Goal: Task Accomplishment & Management: Manage account settings

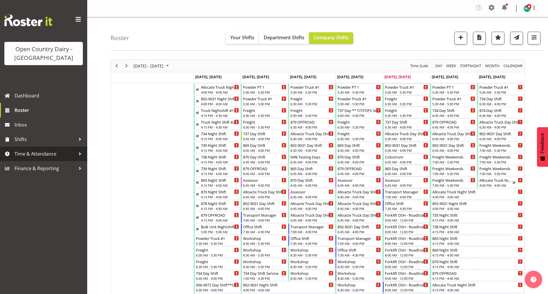
click at [34, 157] on span "Time & Attendance" at bounding box center [45, 153] width 61 height 9
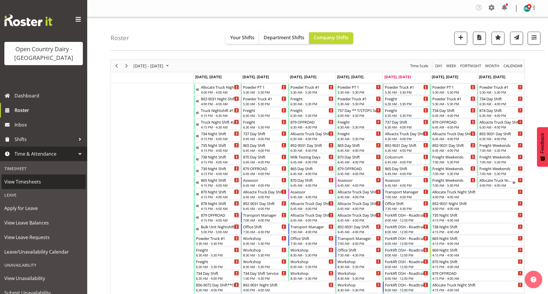
click at [24, 184] on span "View Timesheets" at bounding box center [43, 181] width 78 height 9
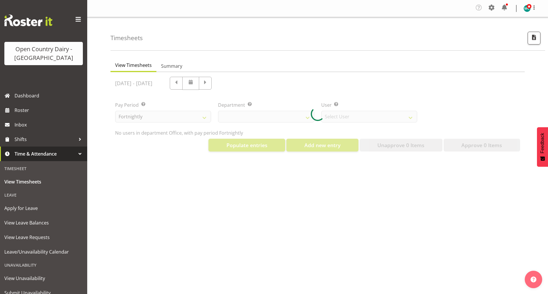
select select "699"
select select "8449"
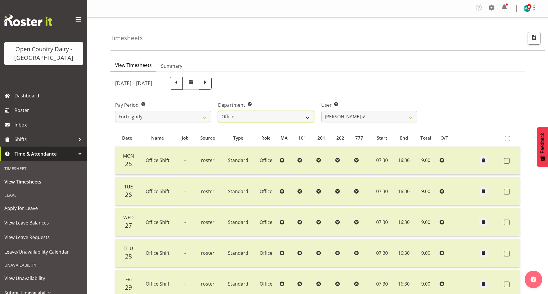
click at [306, 117] on select "734 735 736 737 738 739 851 852 853 854 855 856 858 861 862 865 868 869 870 873" at bounding box center [266, 117] width 96 height 12
select select "667"
click at [218, 111] on select "734 735 736 737 738 739 851 852 853 854 855 856 858 861 862 865 868 869 870 873" at bounding box center [266, 117] width 96 height 12
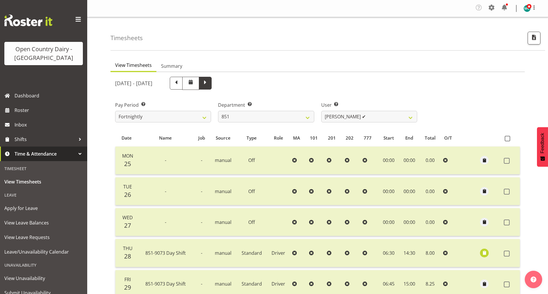
click at [212, 87] on span at bounding box center [205, 83] width 13 height 13
select select
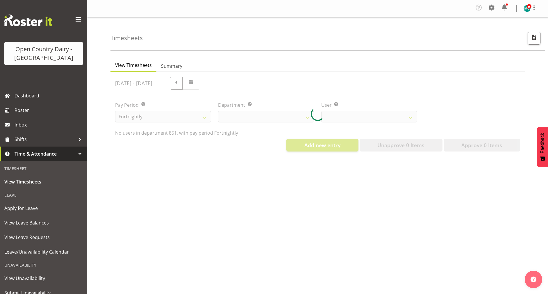
select select "667"
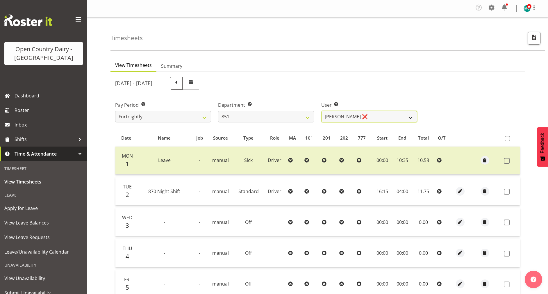
click at [377, 121] on select "Hayden Batt ❌ Martin Black ❌ Stacey Wilson ❌" at bounding box center [369, 117] width 96 height 12
select select "7425"
click at [321, 111] on select "Hayden Batt ❌ Martin Black ❌ Stacey Wilson ❌" at bounding box center [369, 117] width 96 height 12
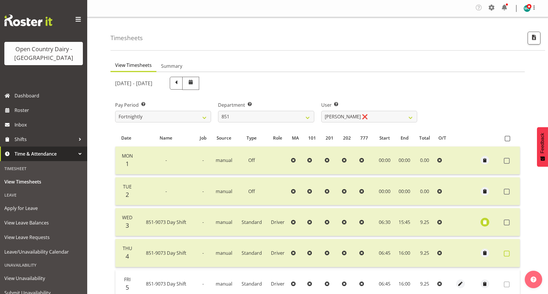
click at [507, 253] on span at bounding box center [507, 254] width 6 height 6
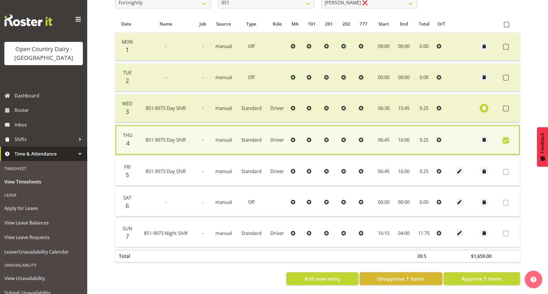
scroll to position [121, 0]
click at [413, 275] on span "Unapprove 1 Items" at bounding box center [400, 279] width 47 height 8
checkbox input "false"
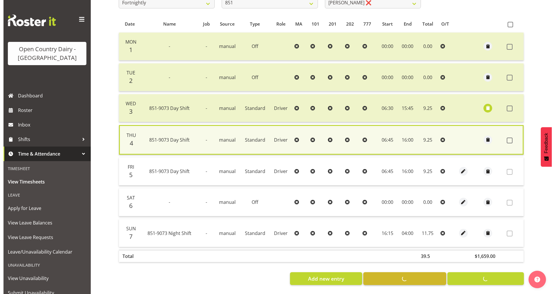
scroll to position [119, 0]
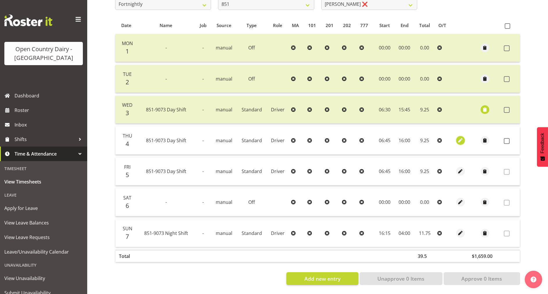
click at [460, 137] on span "button" at bounding box center [460, 140] width 7 height 7
select select "Standard"
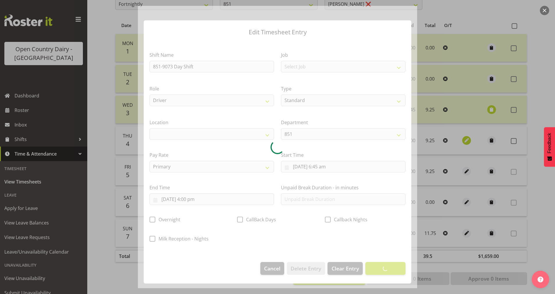
select select
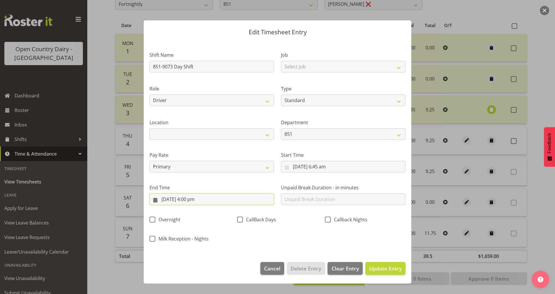
click at [193, 200] on input "4/09/2025, 4:00 pm" at bounding box center [211, 199] width 124 height 12
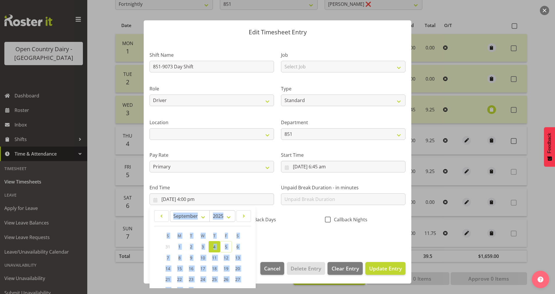
drag, startPoint x: 250, startPoint y: 248, endPoint x: 252, endPoint y: 218, distance: 29.7
click at [251, 218] on div "January February March April May June July August September October November De…" at bounding box center [202, 258] width 97 height 96
drag, startPoint x: 252, startPoint y: 218, endPoint x: 276, endPoint y: 244, distance: 35.4
click at [276, 244] on div "Shift Name 851-9073 Day Shift Job Select Job Connecting /unconnecting Trailers …" at bounding box center [277, 145] width 263 height 204
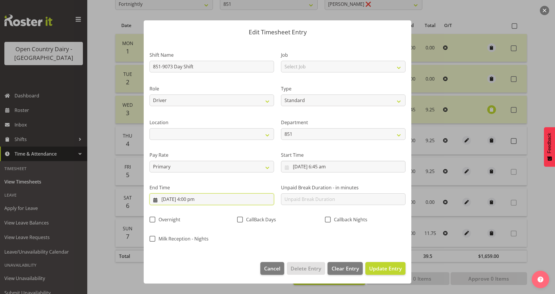
click at [193, 197] on input "4/09/2025, 4:00 pm" at bounding box center [211, 199] width 124 height 12
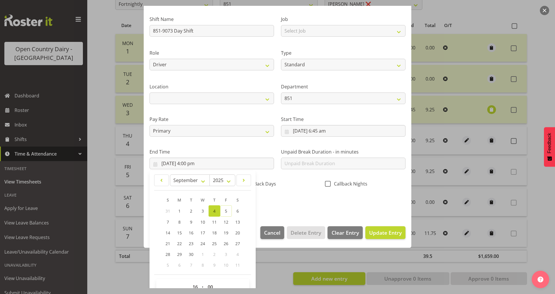
scroll to position [50, 0]
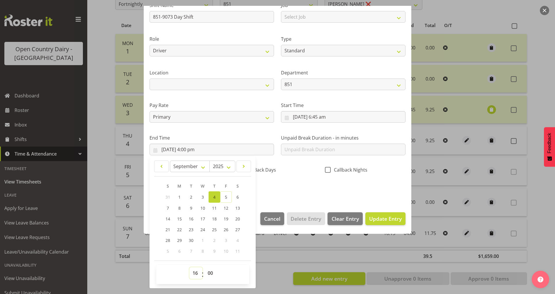
click at [195, 273] on select "00 01 02 03 04 05 06 07 08 09 10 11 12 13 14 15 16 17 18 19 20 21 22 23" at bounding box center [195, 273] width 13 height 12
select select "17"
click at [189, 267] on select "00 01 02 03 04 05 06 07 08 09 10 11 12 13 14 15 16 17 18 19 20 21 22 23" at bounding box center [195, 273] width 13 height 12
type input "4/09/2025, 5:00 pm"
click at [368, 190] on div "Shift Name 851-9073 Day Shift Job Select Job Connecting /unconnecting Trailers …" at bounding box center [277, 96] width 263 height 204
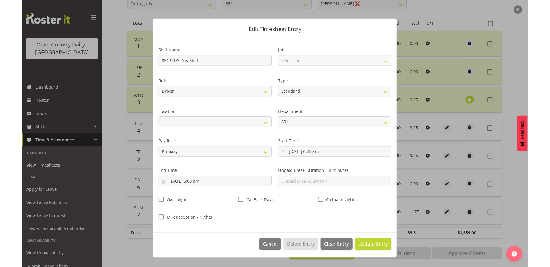
scroll to position [0, 0]
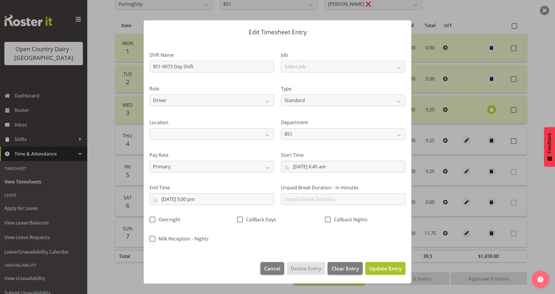
click at [377, 267] on span "Update Entry" at bounding box center [385, 268] width 33 height 7
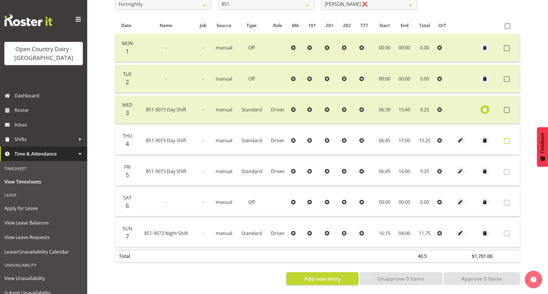
click at [510, 138] on label at bounding box center [508, 141] width 9 height 6
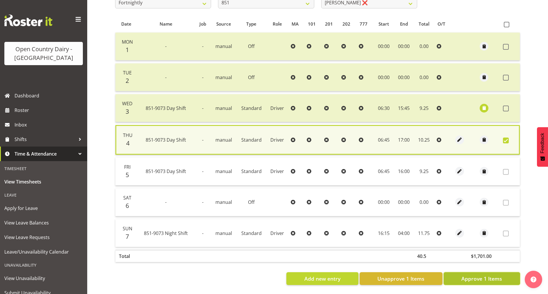
click at [483, 275] on span "Approve 1 Items" at bounding box center [481, 279] width 41 height 8
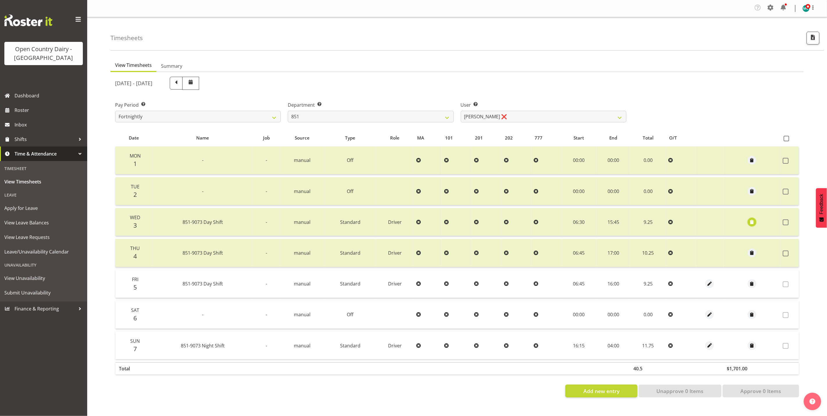
click at [548, 224] on span "button" at bounding box center [752, 222] width 7 height 7
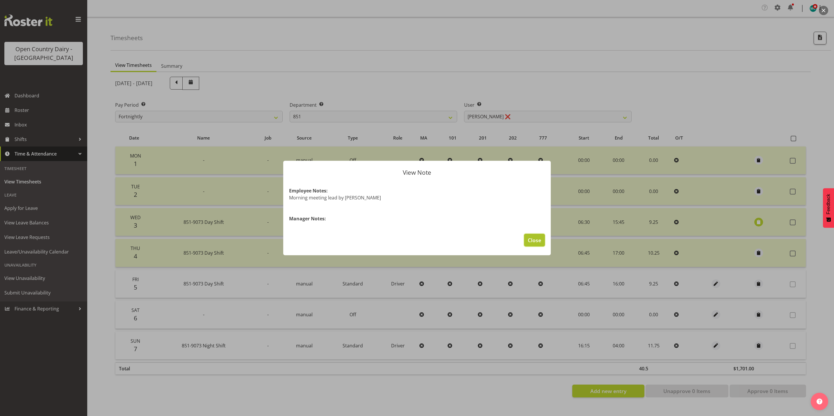
click at [535, 239] on span "Close" at bounding box center [534, 240] width 13 height 8
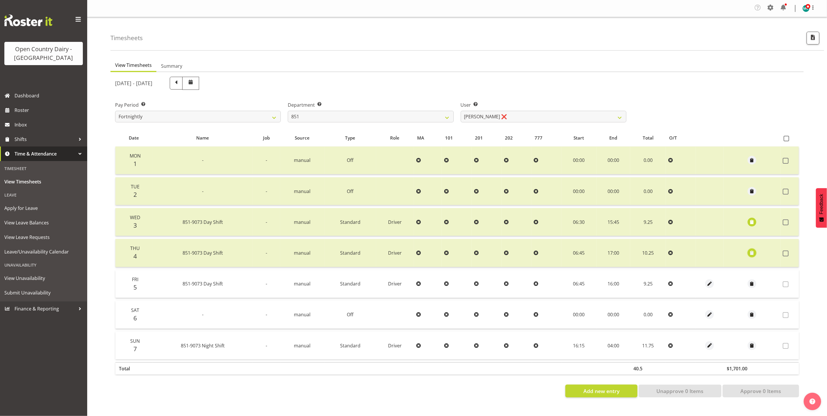
click at [548, 254] on span "button" at bounding box center [752, 252] width 7 height 7
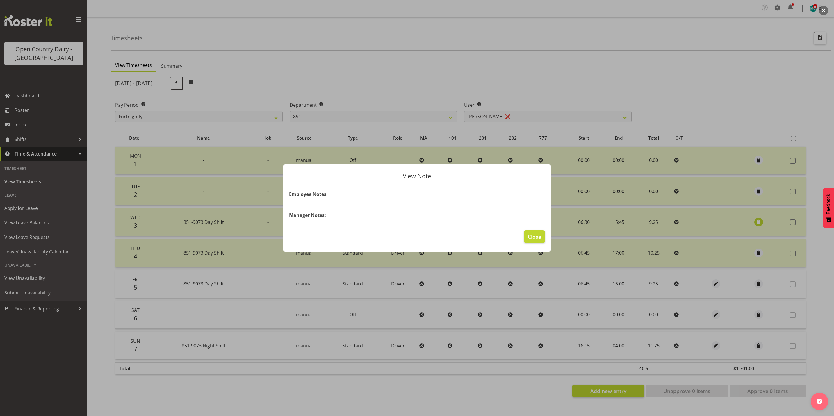
click at [319, 236] on footer "Close" at bounding box center [416, 237] width 267 height 27
click at [320, 207] on section "Employee Notes: Manager Notes:" at bounding box center [416, 205] width 267 height 40
click at [548, 99] on div at bounding box center [417, 208] width 834 height 416
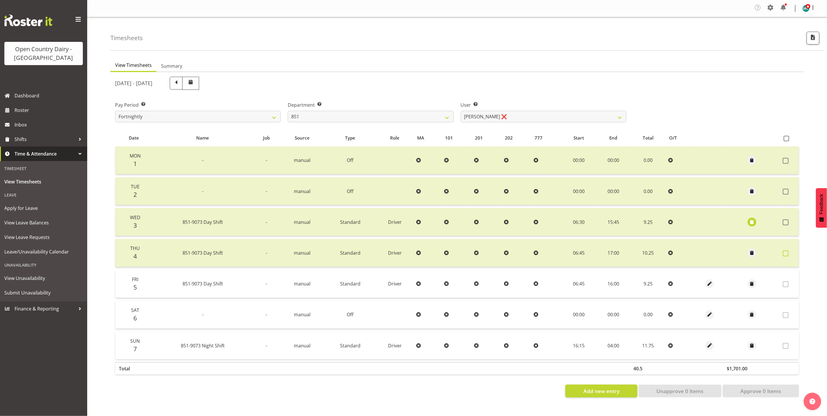
click at [548, 253] on label at bounding box center [787, 254] width 9 height 6
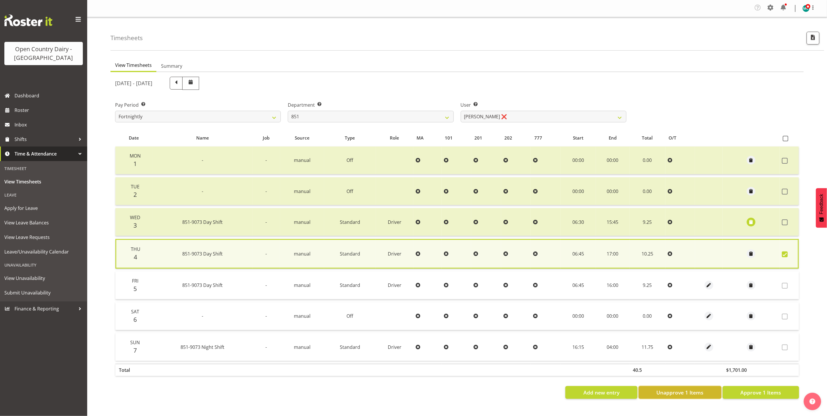
click at [548, 294] on span "Unapprove 1 Items" at bounding box center [679, 393] width 47 height 8
checkbox input "false"
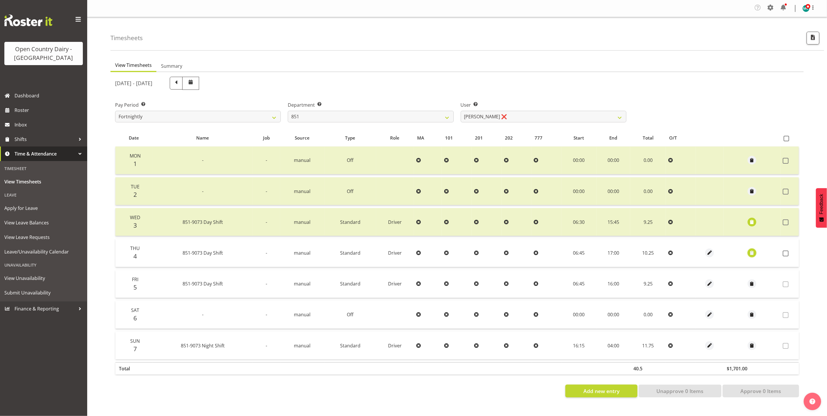
click at [548, 252] on span "button" at bounding box center [752, 252] width 7 height 7
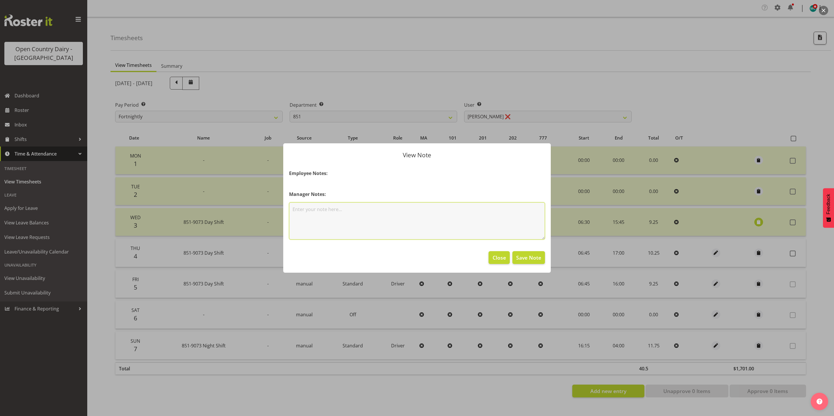
click at [338, 217] on textarea at bounding box center [417, 220] width 256 height 37
type textarea "Extra Hour for Crew leaders meeting"
click at [523, 257] on span "Save Note" at bounding box center [528, 258] width 25 height 8
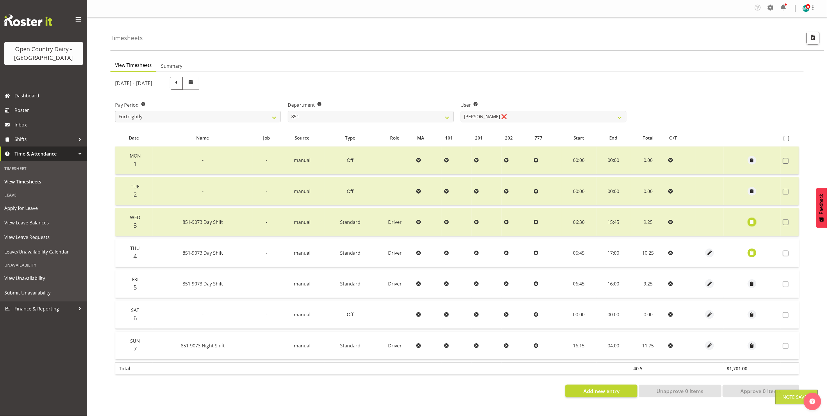
click at [548, 223] on span "button" at bounding box center [752, 222] width 7 height 7
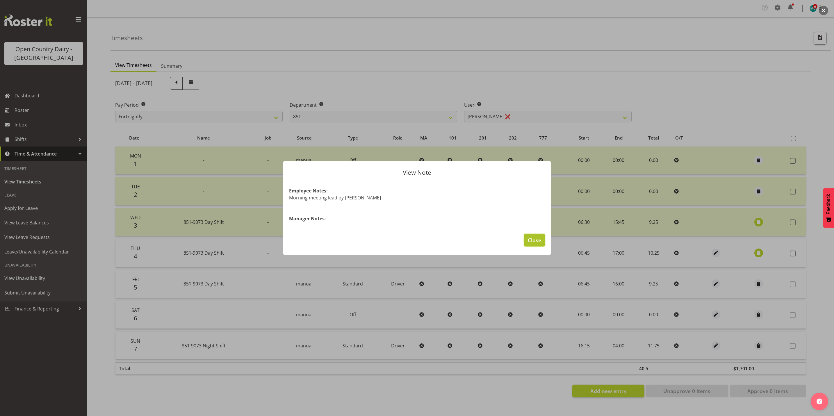
click at [536, 240] on span "Close" at bounding box center [534, 240] width 13 height 8
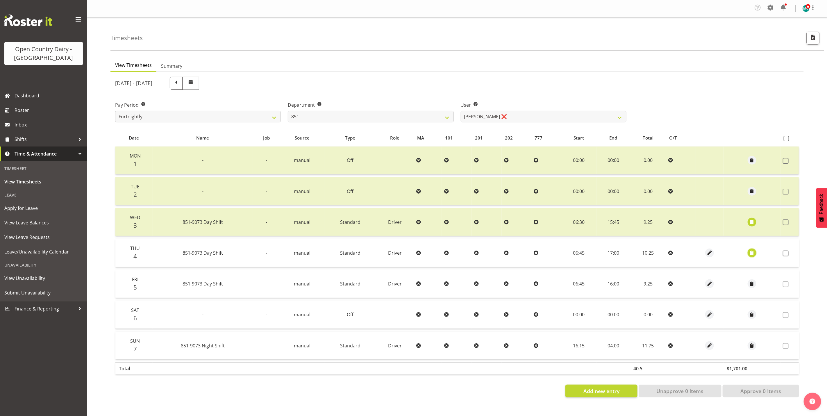
click at [548, 252] on span "button" at bounding box center [752, 252] width 7 height 7
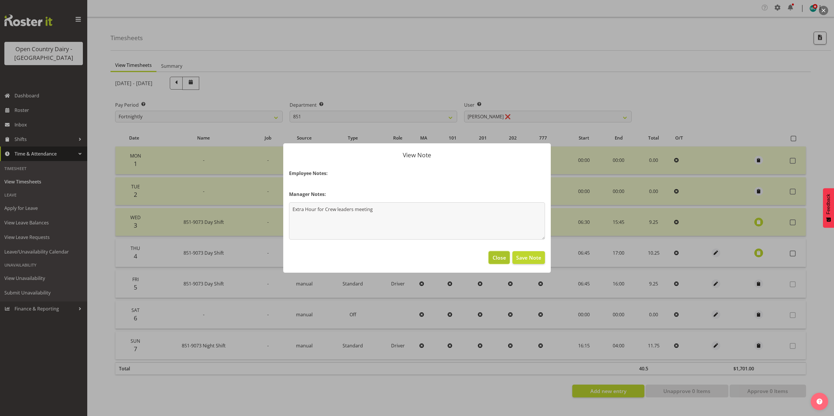
click at [504, 260] on span "Close" at bounding box center [499, 258] width 13 height 8
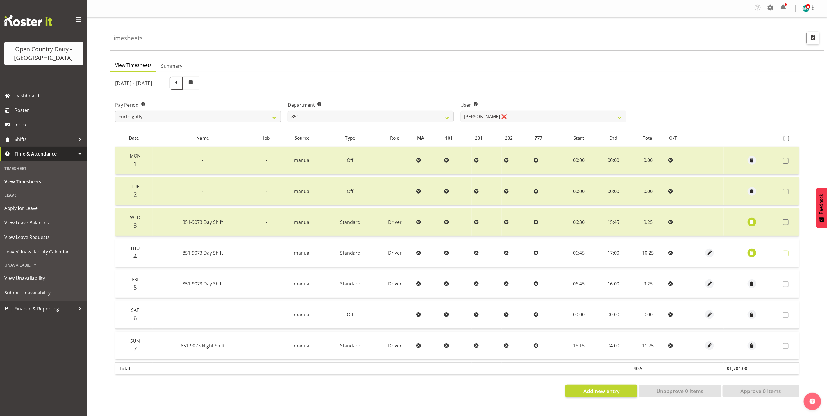
click at [548, 254] on span at bounding box center [786, 254] width 6 height 6
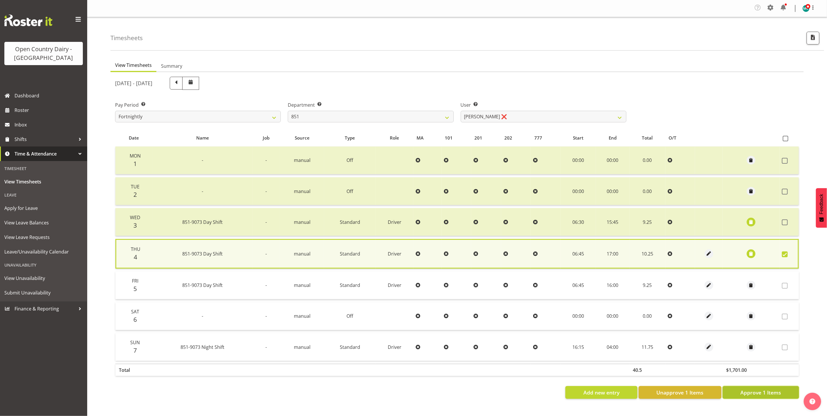
click at [548, 294] on span "Approve 1 Items" at bounding box center [760, 393] width 41 height 8
checkbox input "false"
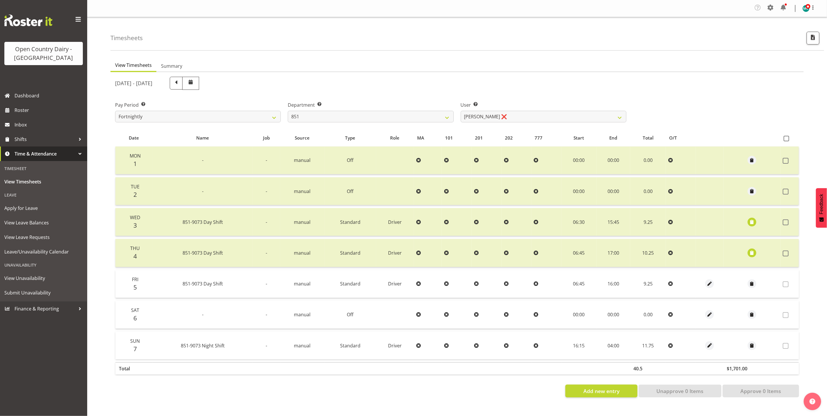
click at [548, 85] on div "September 1st - September 7th 2025" at bounding box center [457, 83] width 691 height 20
click at [22, 111] on span "Roster" at bounding box center [50, 110] width 70 height 9
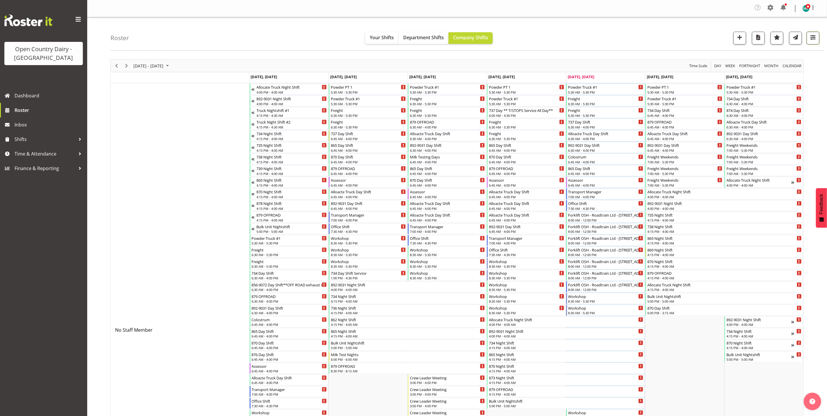
click at [813, 38] on span "button" at bounding box center [813, 37] width 8 height 8
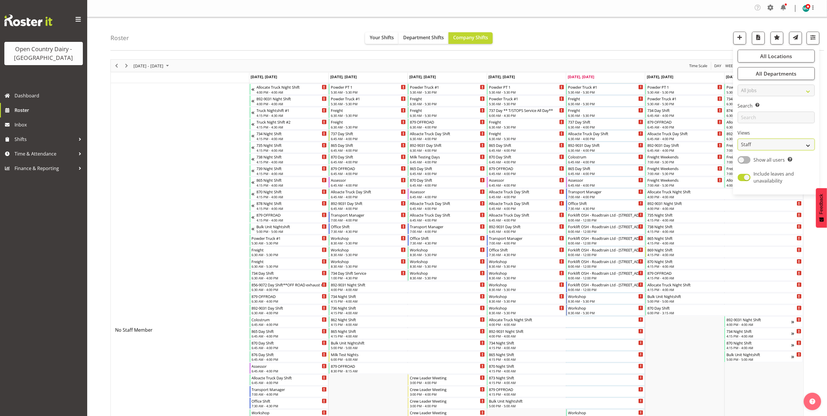
click at [763, 144] on select "Staff Role Shift - Horizontal Shift - Vertical Staff - Location" at bounding box center [776, 145] width 77 height 12
select select "shiftH"
click at [738, 139] on select "Staff Role Shift - Horizontal Shift - Vertical Staff - Location" at bounding box center [776, 145] width 77 height 12
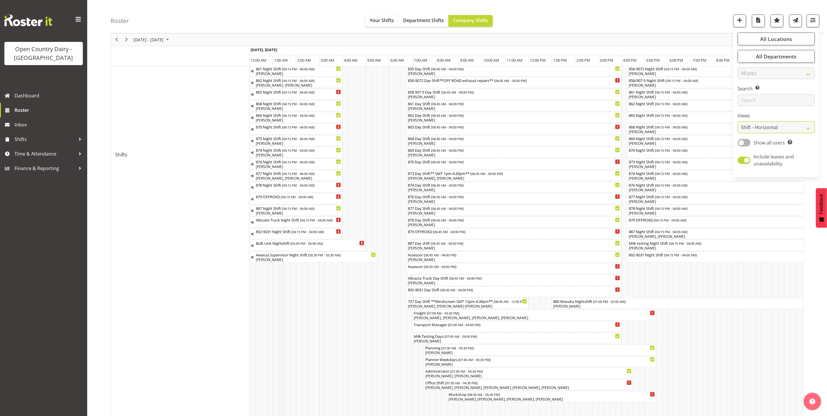
scroll to position [262, 0]
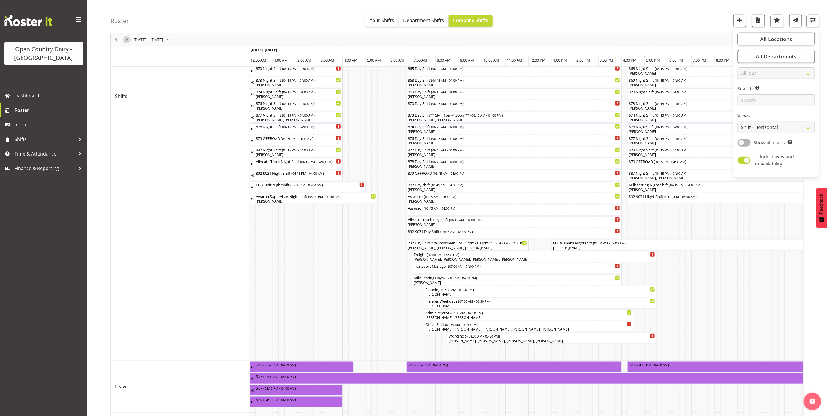
click at [126, 41] on span "Next" at bounding box center [126, 39] width 7 height 7
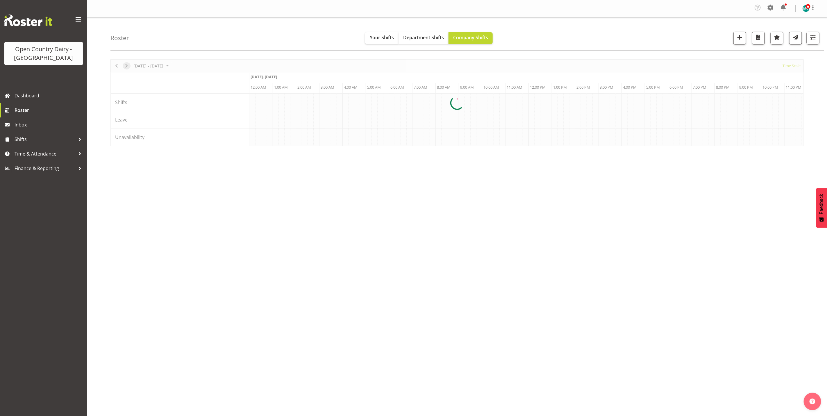
scroll to position [0, 0]
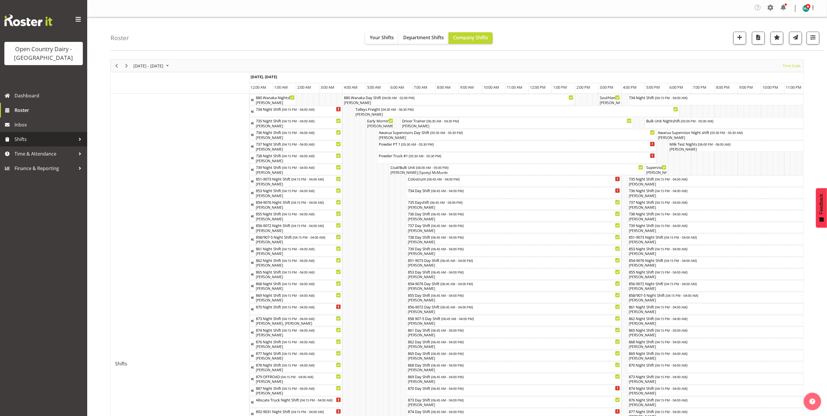
click at [25, 138] on span "Shifts" at bounding box center [45, 139] width 61 height 9
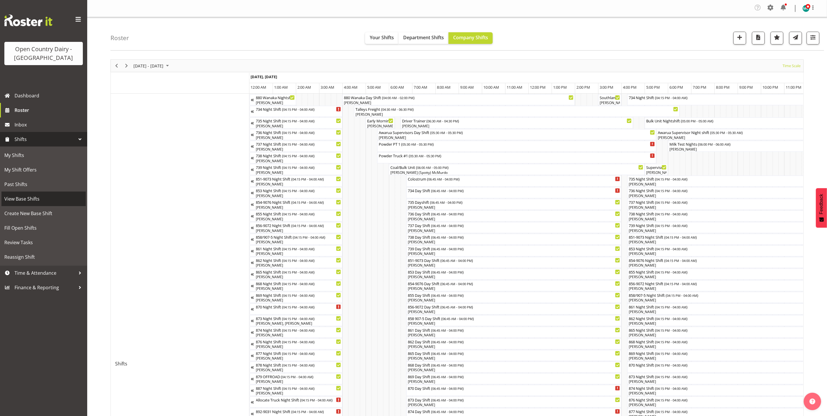
click at [27, 198] on span "View Base Shifts" at bounding box center [43, 199] width 78 height 9
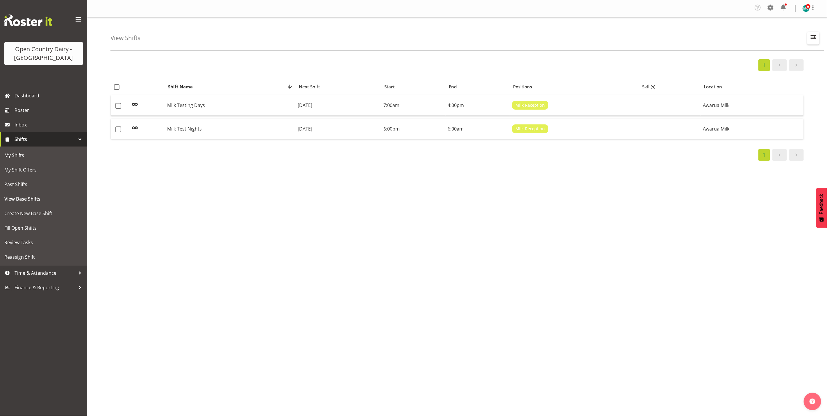
click at [815, 37] on span "button" at bounding box center [814, 37] width 8 height 8
select select "988"
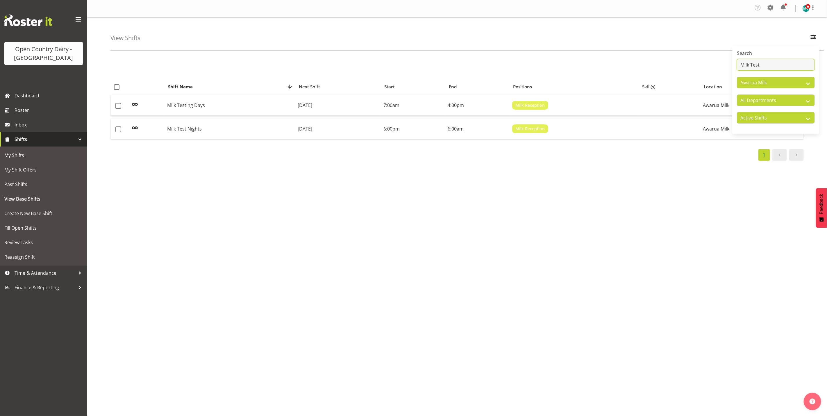
click at [757, 60] on input "Milk Test" at bounding box center [776, 65] width 78 height 12
drag, startPoint x: 767, startPoint y: 62, endPoint x: 722, endPoint y: 65, distance: 45.1
click at [722, 65] on div "View Shifts Search Milk Test All Locations Awarua Milk Awarua Office Freight Ho…" at bounding box center [457, 152] width 740 height 270
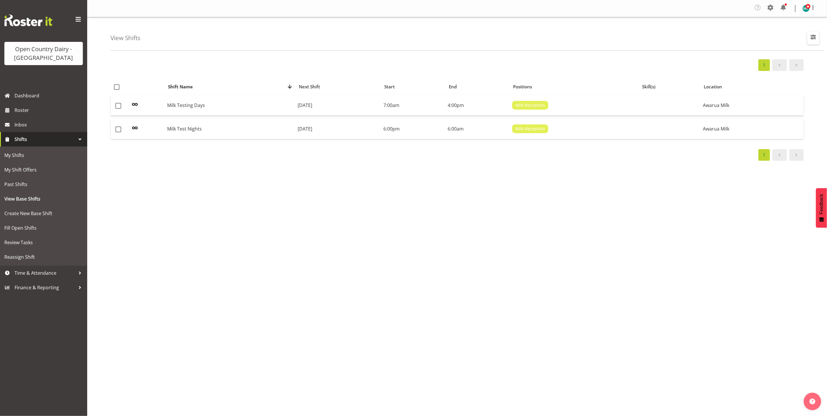
click at [814, 42] on span "button" at bounding box center [814, 38] width 2 height 7
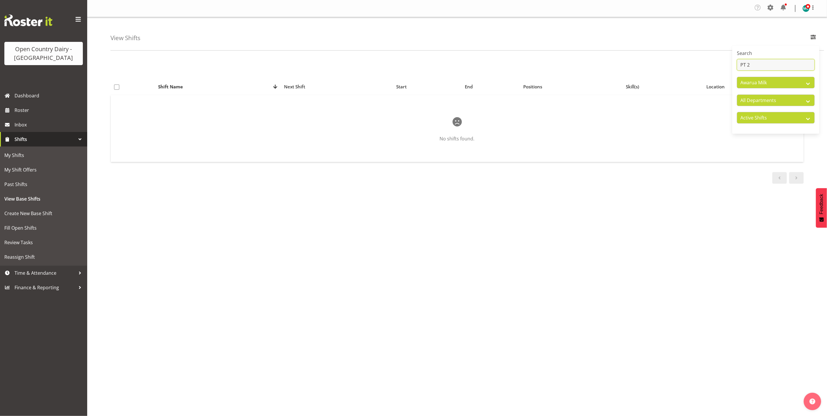
click at [745, 64] on input "PT 2" at bounding box center [776, 65] width 78 height 12
type input "p"
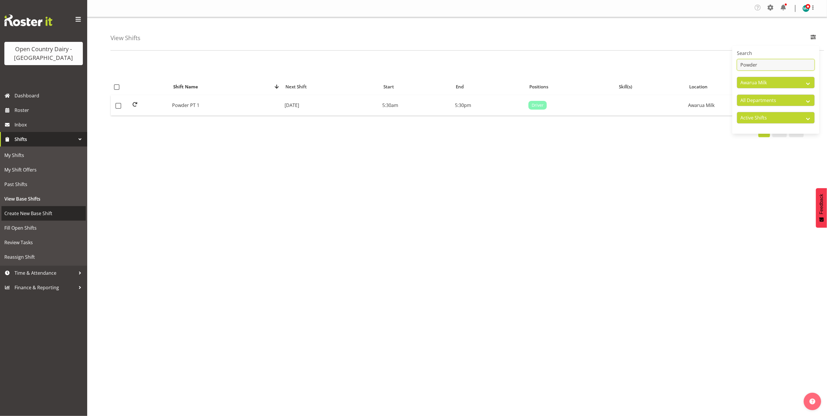
type input "Powder"
click at [17, 213] on span "Create New Base Shift" at bounding box center [43, 213] width 78 height 9
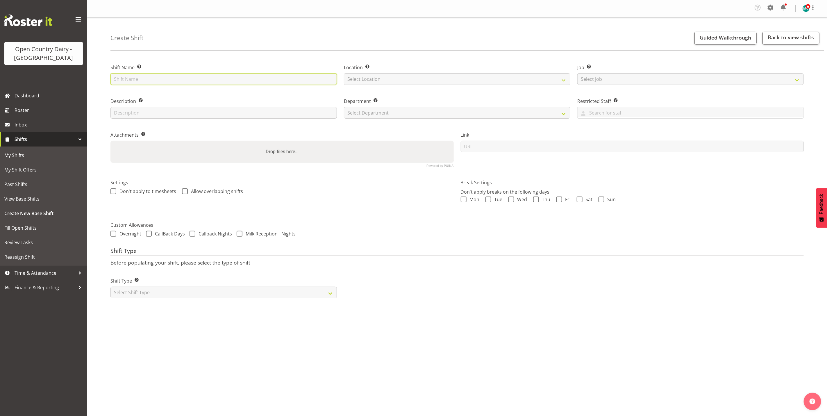
click at [132, 79] on input "text" at bounding box center [223, 79] width 226 height 12
type input "Powder PT 2"
click at [152, 112] on input "text" at bounding box center [223, 113] width 226 height 12
type input "Day Shift"
click at [389, 80] on select "Select Location Awarua Milk Awarua Office Freight Waharoa Office" at bounding box center [457, 79] width 226 height 12
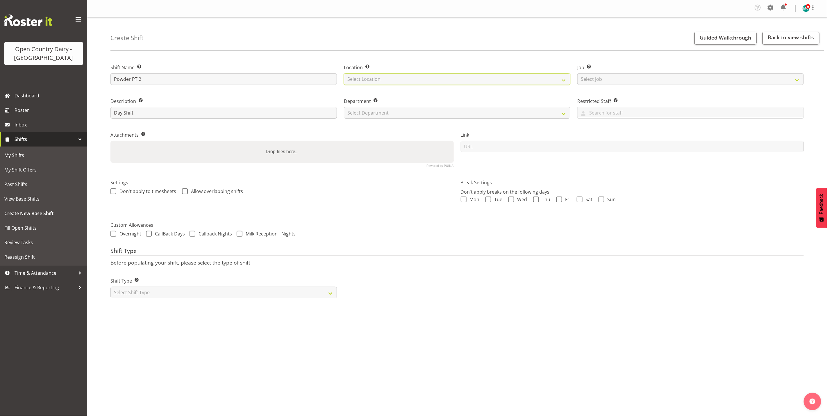
select select "988"
click at [344, 73] on select "Select Location Awarua Milk Awarua Office Freight Waharoa Office" at bounding box center [457, 79] width 226 height 12
click at [522, 113] on select "Select Department 731 734 735 736 737 738 739 850 851 852 853 854 855 856 857 8…" at bounding box center [457, 113] width 226 height 12
select select "702"
click at [344, 107] on select "Select Department 731 734 735 736 737 738 739 850 851 852 853 854 855 856 857 8…" at bounding box center [457, 113] width 226 height 12
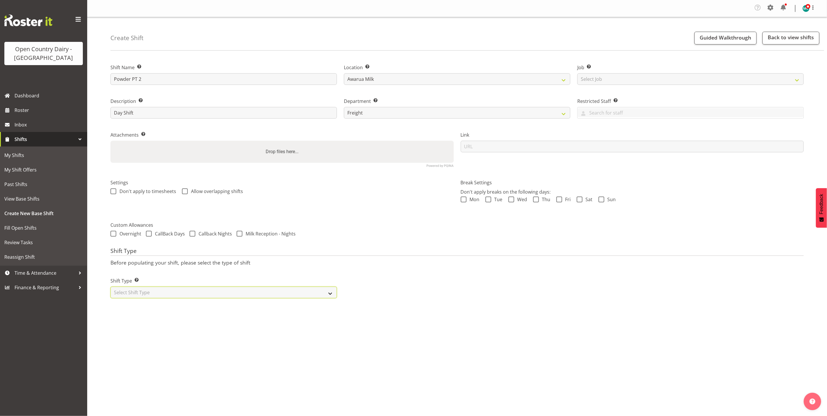
click at [173, 294] on select "Select Shift Type One Off Shift Recurring Shift Rotating Shift" at bounding box center [223, 293] width 226 height 12
select select "recurring"
click at [110, 287] on select "Select Shift Type One Off Shift Recurring Shift Rotating Shift" at bounding box center [223, 293] width 226 height 12
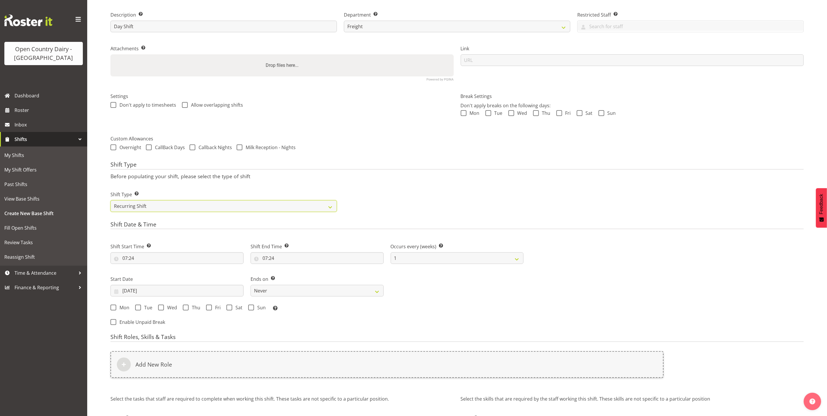
scroll to position [87, 0]
click at [117, 309] on span "Mon" at bounding box center [122, 307] width 13 height 6
click at [114, 309] on input "Mon" at bounding box center [112, 307] width 4 height 4
checkbox input "true"
click at [140, 307] on span at bounding box center [138, 307] width 6 height 6
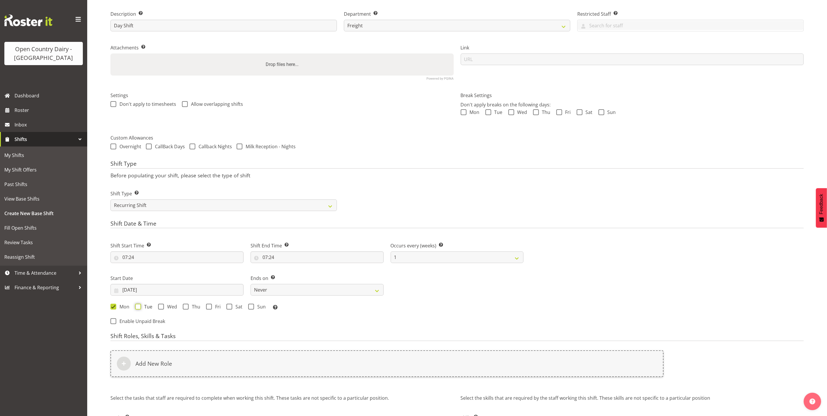
click at [139, 307] on input "Tue" at bounding box center [137, 307] width 4 height 4
checkbox input "true"
click at [164, 308] on span "Wed" at bounding box center [170, 307] width 13 height 6
click at [162, 308] on input "Wed" at bounding box center [160, 307] width 4 height 4
checkbox input "true"
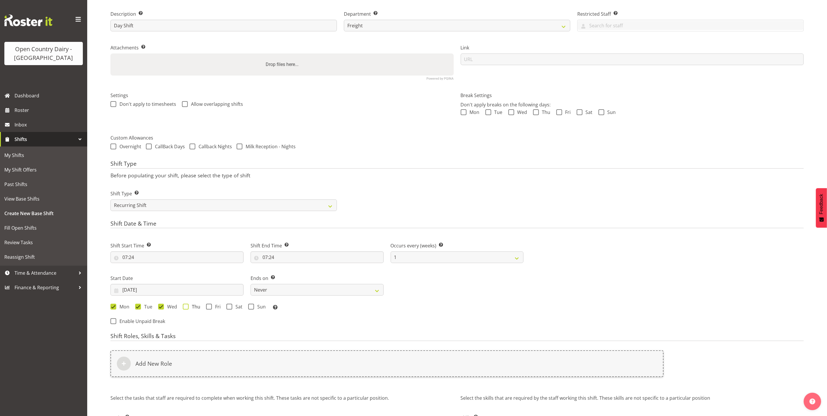
click at [184, 306] on span at bounding box center [186, 307] width 6 height 6
click at [184, 306] on input "Thu" at bounding box center [185, 307] width 4 height 4
checkbox input "true"
click at [208, 306] on span at bounding box center [209, 307] width 6 height 6
click at [208, 306] on input "Fri" at bounding box center [208, 307] width 4 height 4
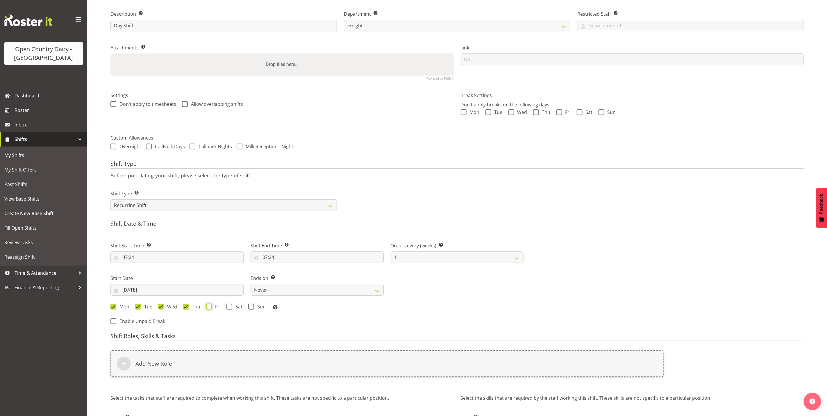
checkbox input "true"
click at [132, 259] on input "07:24" at bounding box center [176, 257] width 133 height 12
click at [149, 273] on select "00 01 02 03 04 05 06 07 08 09 10 11 12 13 14 15 16 17 18 19 20 21 22 23" at bounding box center [150, 273] width 13 height 12
select select "5"
click at [144, 267] on select "00 01 02 03 04 05 06 07 08 09 10 11 12 13 14 15 16 17 18 19 20 21 22 23" at bounding box center [150, 273] width 13 height 12
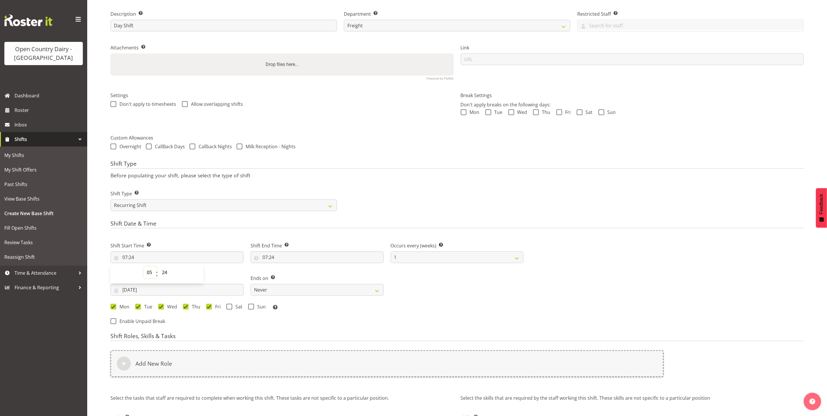
type input "05:24"
click at [164, 272] on select "00 01 02 03 04 05 06 07 08 09 10 11 12 13 14 15 16 17 18 19 20 21 22 23 24 25 2…" at bounding box center [165, 273] width 13 height 12
select select "30"
click at [159, 267] on select "00 01 02 03 04 05 06 07 08 09 10 11 12 13 14 15 16 17 18 19 20 21 22 23 24 25 2…" at bounding box center [165, 273] width 13 height 12
type input "05:30"
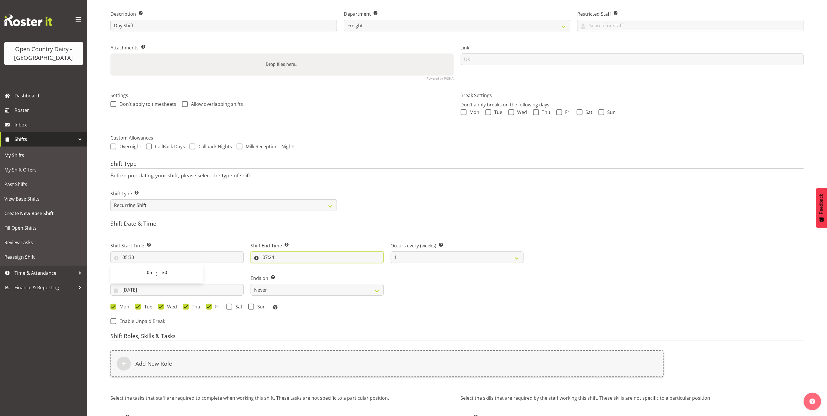
click at [273, 258] on input "07:24" at bounding box center [317, 257] width 133 height 12
drag, startPoint x: 289, startPoint y: 272, endPoint x: 289, endPoint y: 269, distance: 3.2
click at [289, 272] on select "00 01 02 03 04 05 06 07 08 09 10 11 12 13 14 15 16 17 18 19 20 21 22 23" at bounding box center [290, 273] width 13 height 12
select select "17"
click at [284, 267] on select "00 01 02 03 04 05 06 07 08 09 10 11 12 13 14 15 16 17 18 19 20 21 22 23" at bounding box center [290, 273] width 13 height 12
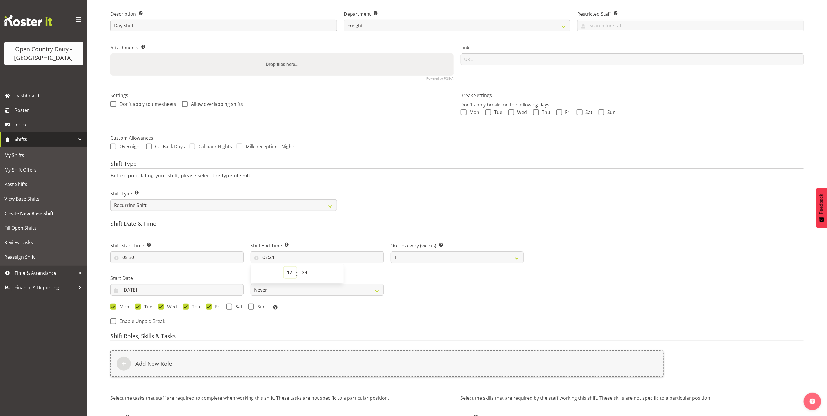
type input "17:24"
click at [307, 273] on select "00 01 02 03 04 05 06 07 08 09 10 11 12 13 14 15 16 17 18 19 20 21 22 23 24 25 2…" at bounding box center [305, 273] width 13 height 12
select select "30"
click at [299, 267] on select "00 01 02 03 04 05 06 07 08 09 10 11 12 13 14 15 16 17 18 19 20 21 22 23 24 25 2…" at bounding box center [305, 273] width 13 height 12
type input "17:30"
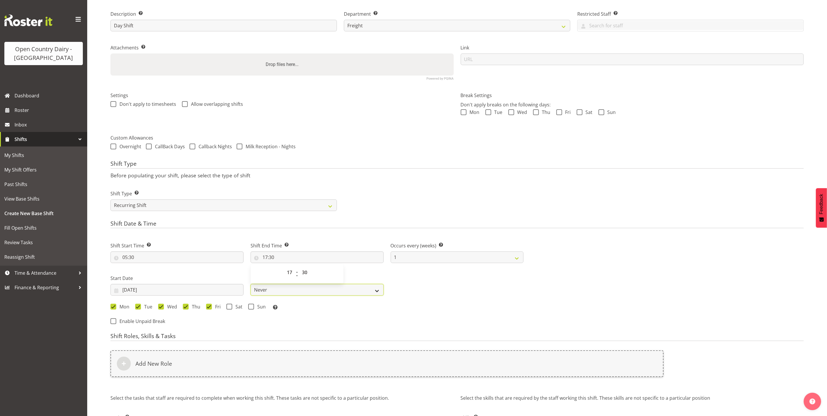
click at [370, 291] on select "Never On Date" at bounding box center [317, 290] width 133 height 12
select select "date"
click at [251, 284] on select "Never On Date" at bounding box center [317, 290] width 133 height 12
select select "8"
click at [426, 295] on input "05/09/2025" at bounding box center [457, 290] width 133 height 12
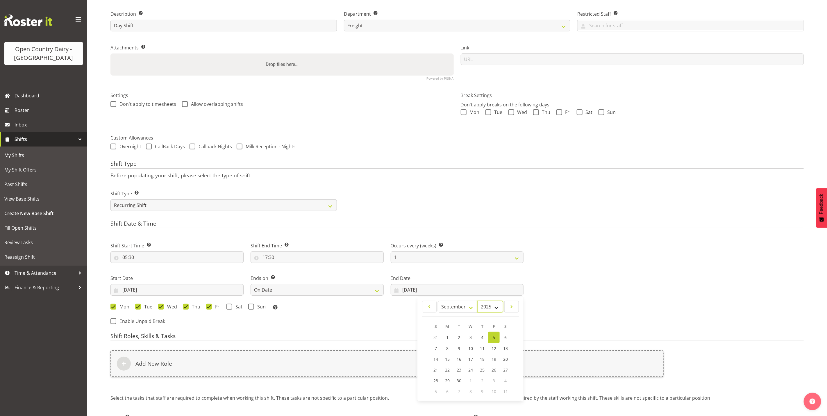
click at [500, 310] on select "2035 2034 2033 2032 2031 2030 2029 2028 2027 2026 2025 2024 2023 2022 2021 2020…" at bounding box center [490, 307] width 26 height 12
select select "2026"
click at [477, 301] on select "2035 2034 2033 2032 2031 2030 2029 2028 2027 2026 2025 2024 2023 2022 2021 2020…" at bounding box center [490, 307] width 26 height 12
click at [312, 293] on select "Never On Date" at bounding box center [317, 290] width 133 height 12
select select "never"
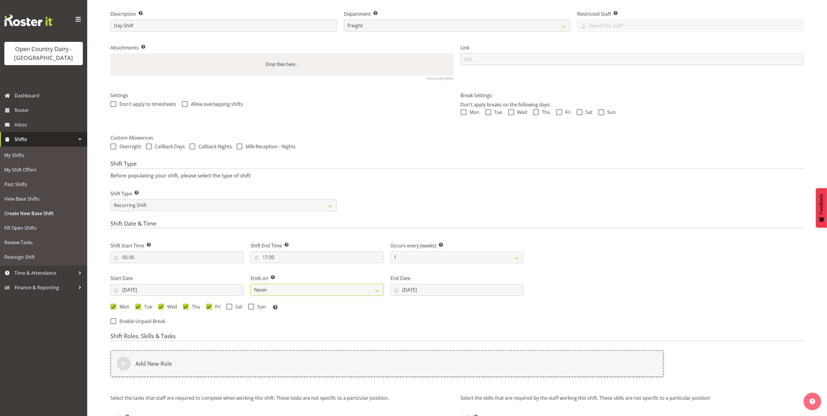
click at [251, 284] on select "Never On Date" at bounding box center [317, 290] width 133 height 12
click at [127, 293] on input "05/09/2025" at bounding box center [176, 290] width 133 height 12
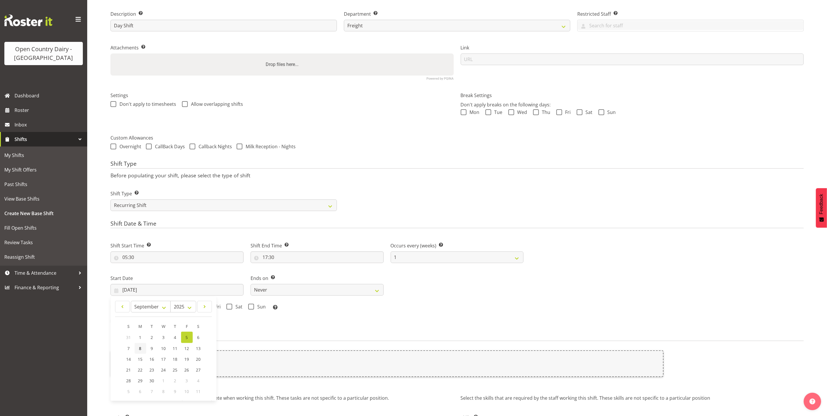
click at [141, 351] on span "8" at bounding box center [140, 349] width 2 height 6
type input "08/09/2025"
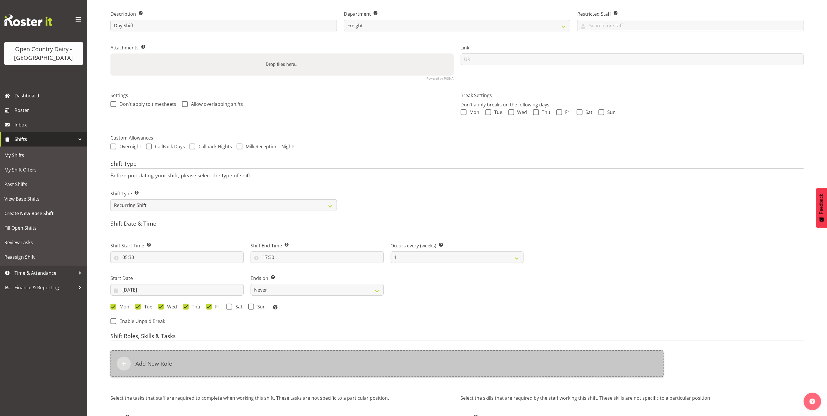
click at [149, 368] on div "Add New Role" at bounding box center [386, 363] width 553 height 27
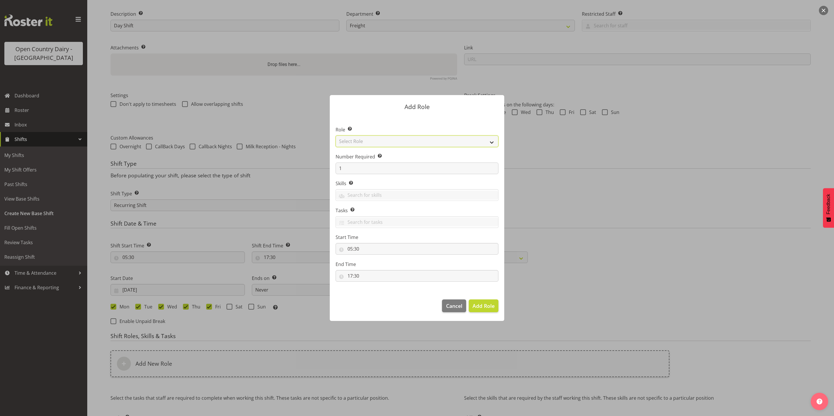
click at [363, 142] on select "Select Role Crew Leader Driver Driver Assessor Dayshift Driver Assessor Nightsh…" at bounding box center [417, 141] width 163 height 12
select select "1154"
click at [336, 135] on select "Select Role Crew Leader Driver Driver Assessor Dayshift Driver Assessor Nightsh…" at bounding box center [417, 141] width 163 height 12
click at [483, 306] on span "Add Role" at bounding box center [483, 305] width 22 height 7
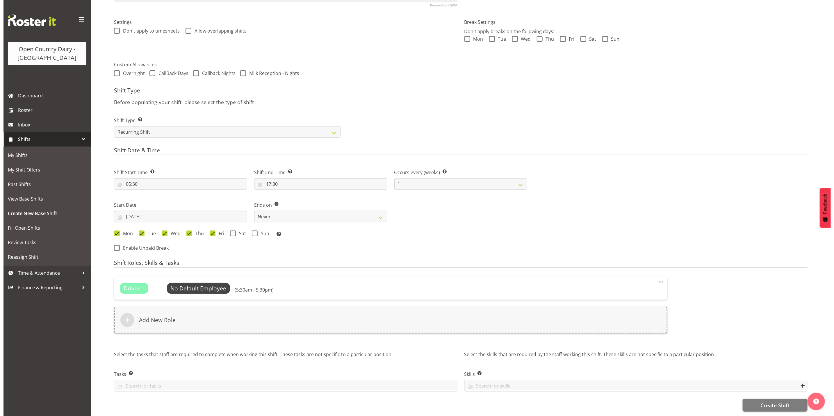
scroll to position [167, 0]
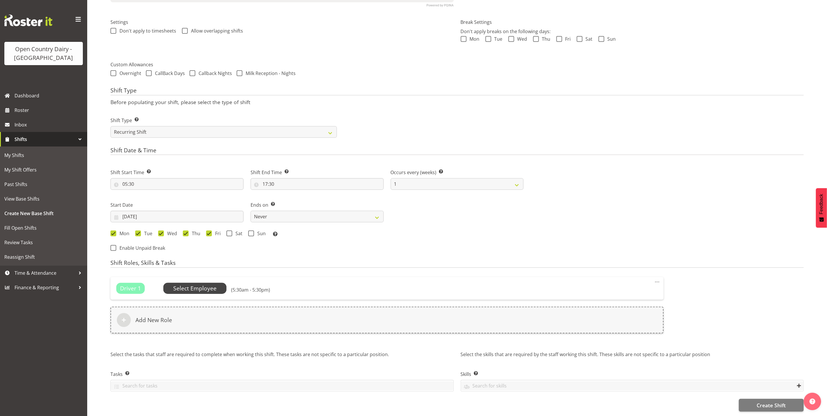
click at [197, 284] on span "Select Employee" at bounding box center [194, 288] width 43 height 8
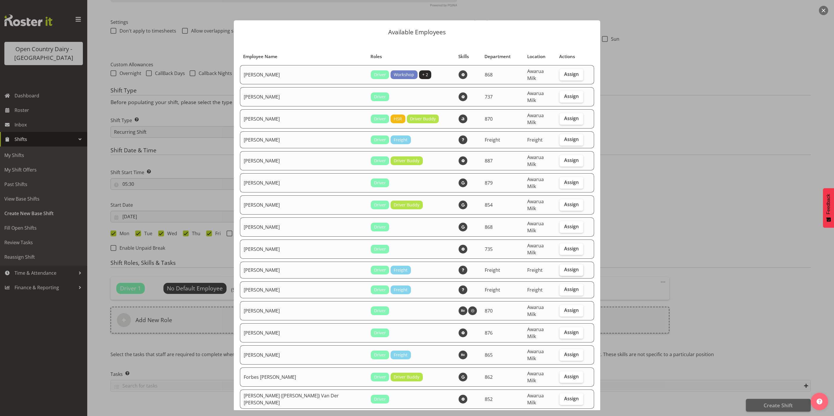
click at [564, 267] on span "Assign" at bounding box center [571, 270] width 15 height 6
click at [560, 268] on input "Assign" at bounding box center [561, 270] width 4 height 4
checkbox input "true"
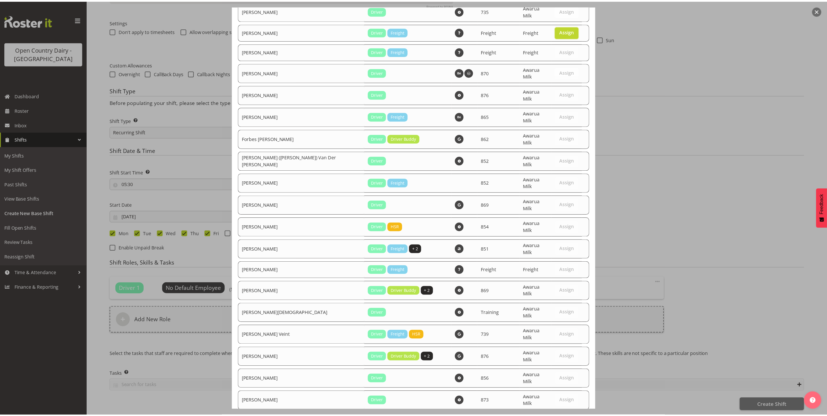
scroll to position [248, 0]
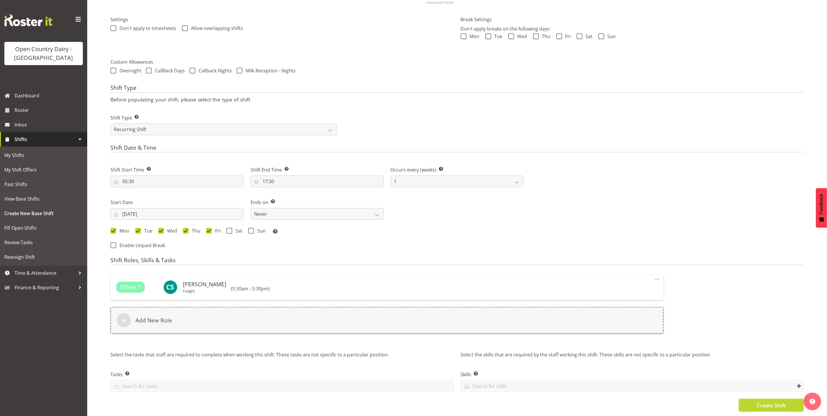
click at [772, 402] on span "Create Shift" at bounding box center [771, 406] width 29 height 8
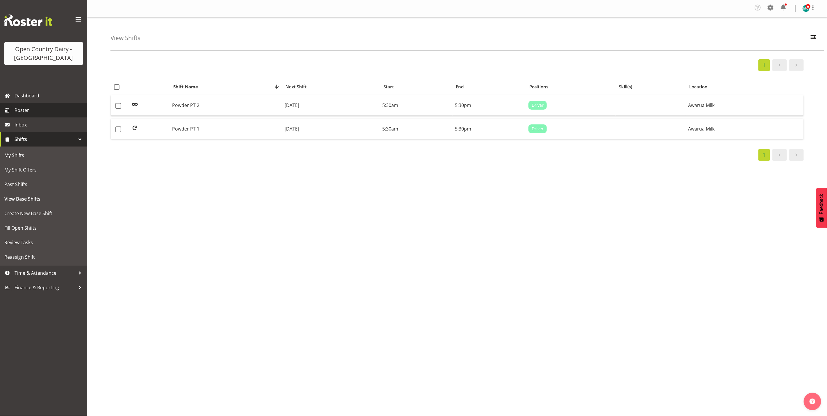
click at [18, 109] on span "Roster" at bounding box center [50, 110] width 70 height 9
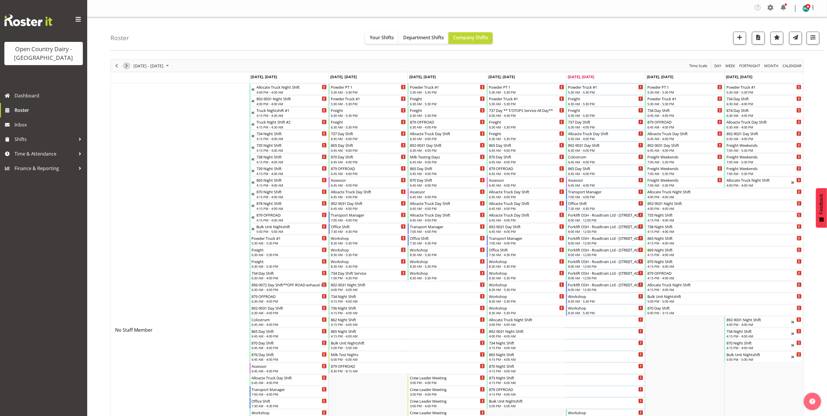
click at [127, 65] on span "Next" at bounding box center [126, 65] width 7 height 7
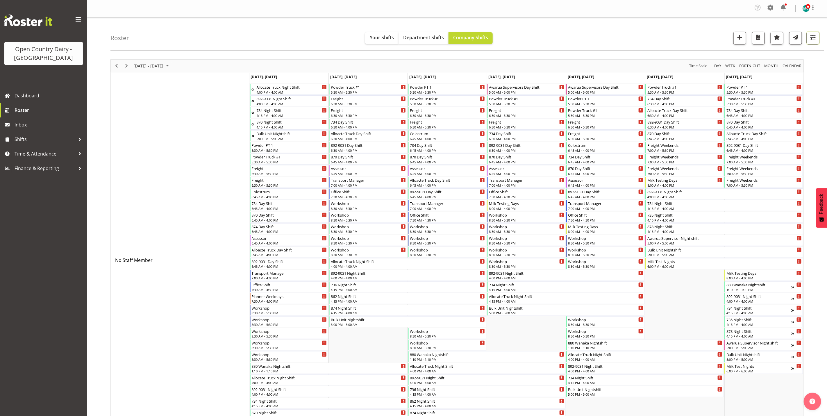
click at [814, 42] on span "button" at bounding box center [813, 39] width 2 height 7
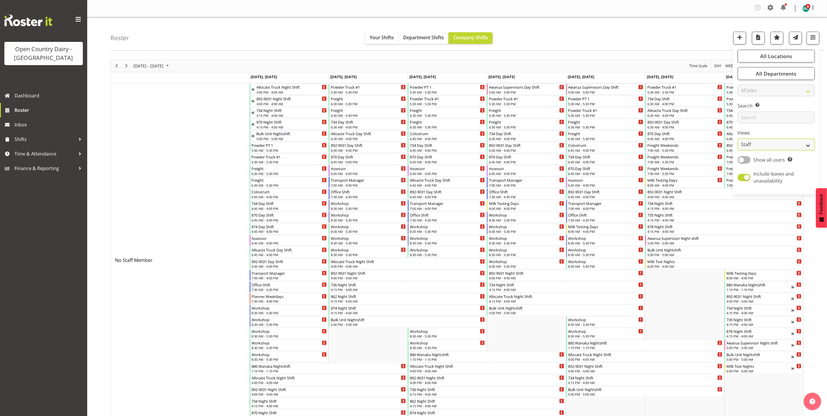
click at [768, 144] on select "Staff Role Shift - Horizontal Shift - Vertical Staff - Location" at bounding box center [776, 145] width 77 height 12
select select "shiftH"
click at [738, 139] on select "Staff Role Shift - Horizontal Shift - Vertical Staff - Location" at bounding box center [776, 145] width 77 height 12
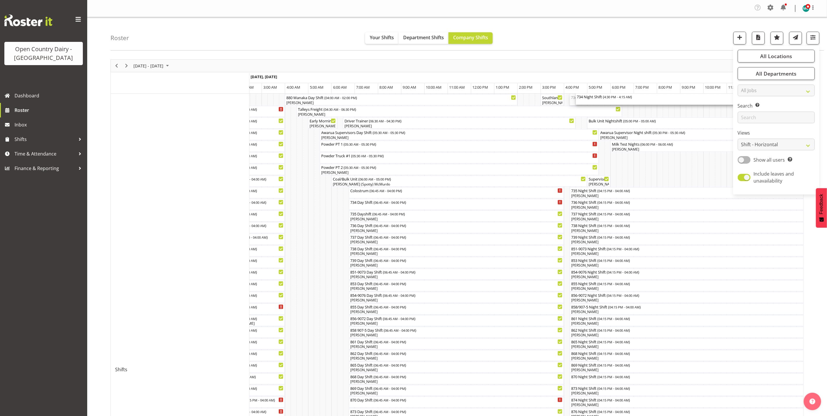
drag, startPoint x: 606, startPoint y: 101, endPoint x: 724, endPoint y: 48, distance: 129.6
click at [566, 191] on div "880 Wanaka Nightshift ( 01:00 PM - 02:00 AM ) Philip Shanks 734 Night Shift ( 0…" at bounding box center [526, 393] width 554 height 598
click at [681, 25] on div "Roster Your Shifts Department Shifts Company Shifts All Locations Clear Awarua …" at bounding box center [467, 33] width 714 height 33
click at [670, 25] on div "Roster Your Shifts Department Shifts Company Shifts All Locations Clear Awarua …" at bounding box center [467, 33] width 714 height 33
click at [815, 41] on span "button" at bounding box center [813, 37] width 8 height 8
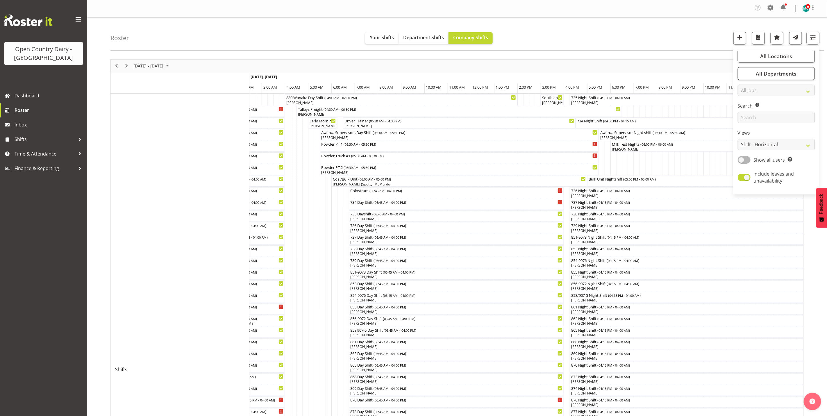
click at [673, 42] on div "Roster Your Shifts Department Shifts Company Shifts All Locations Clear Awarua …" at bounding box center [467, 33] width 714 height 33
drag, startPoint x: 610, startPoint y: 124, endPoint x: 564, endPoint y: 175, distance: 69.0
click at [564, 175] on div "880 Wanaka Nightshift ( 01:00 PM - 02:00 AM ) Philip Shanks 734 Night Shift ( 0…" at bounding box center [526, 393] width 554 height 598
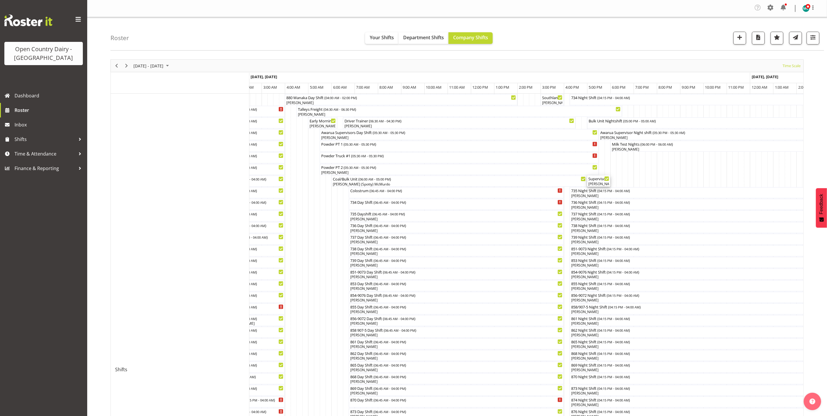
click at [597, 181] on div "Supervisor Meeting ( 05:00 PM - 06:00 PM )" at bounding box center [598, 179] width 21 height 6
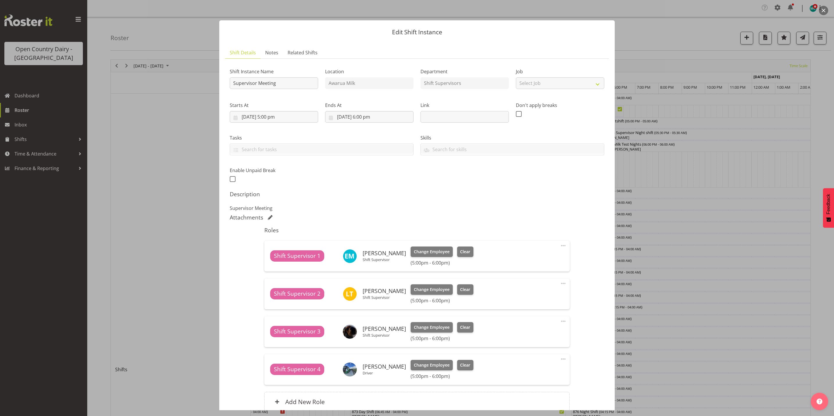
click at [821, 9] on button "button" at bounding box center [823, 10] width 9 height 9
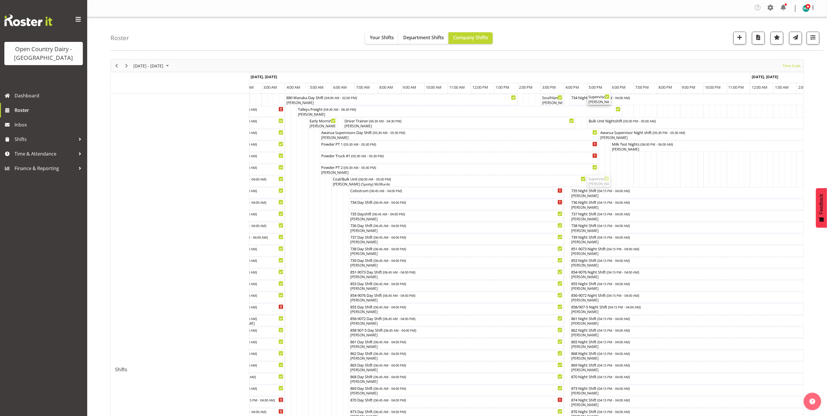
drag, startPoint x: 598, startPoint y: 182, endPoint x: 557, endPoint y: 181, distance: 40.4
click at [557, 181] on div "880 Wanaka Nightshift ( 01:00 PM - 02:00 AM ) Philip Shanks 734 Night Shift ( 0…" at bounding box center [526, 393] width 554 height 598
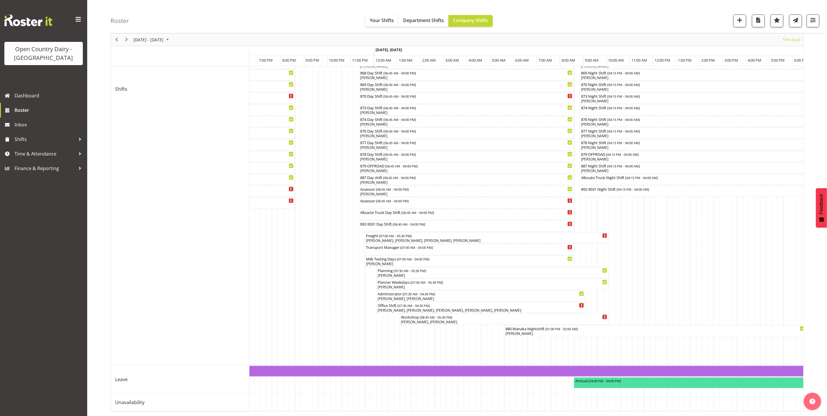
scroll to position [0, 606]
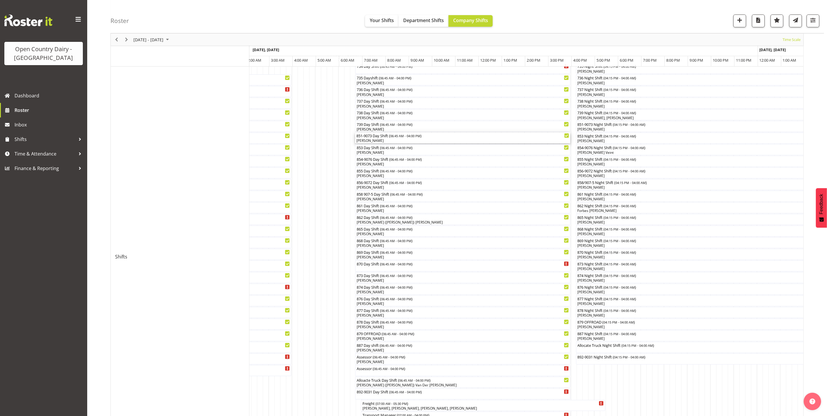
click at [379, 138] on div "851-9073 Day Shift ( 06:45 AM - 04:00 PM ) Stacey Wilson" at bounding box center [462, 138] width 213 height 11
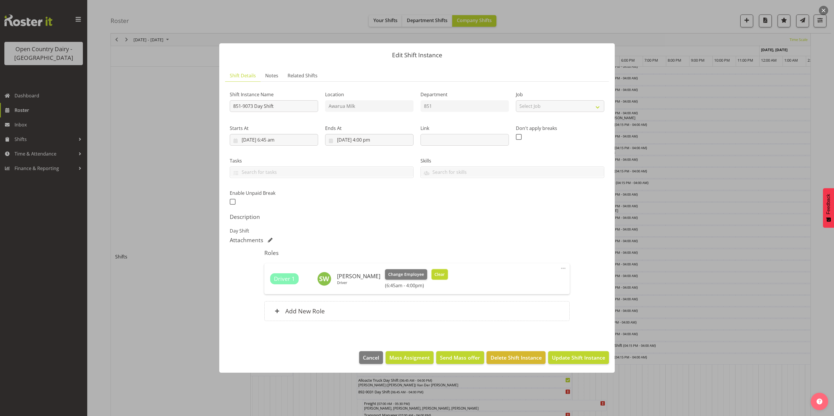
click at [437, 276] on span "Clear" at bounding box center [439, 274] width 10 height 6
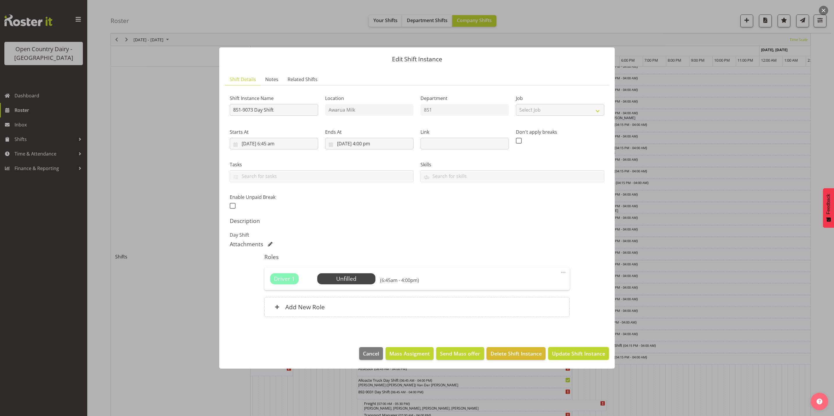
click at [578, 351] on span "Update Shift Instance" at bounding box center [578, 354] width 53 height 8
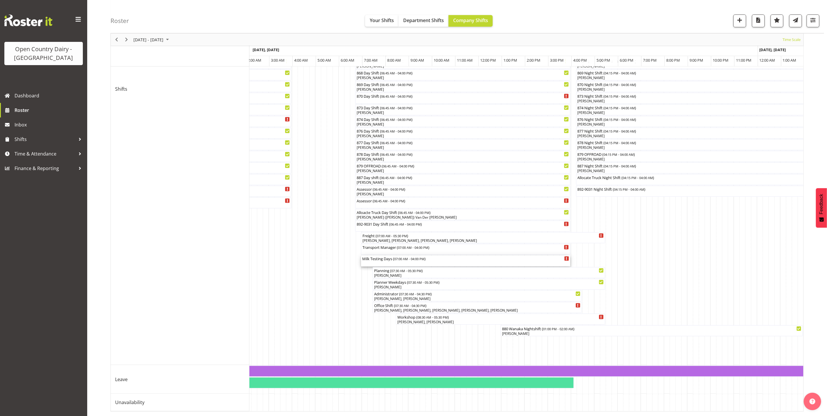
click at [381, 256] on div "Milk Testing Days ( 07:00 AM - 04:00 PM )" at bounding box center [465, 261] width 207 height 11
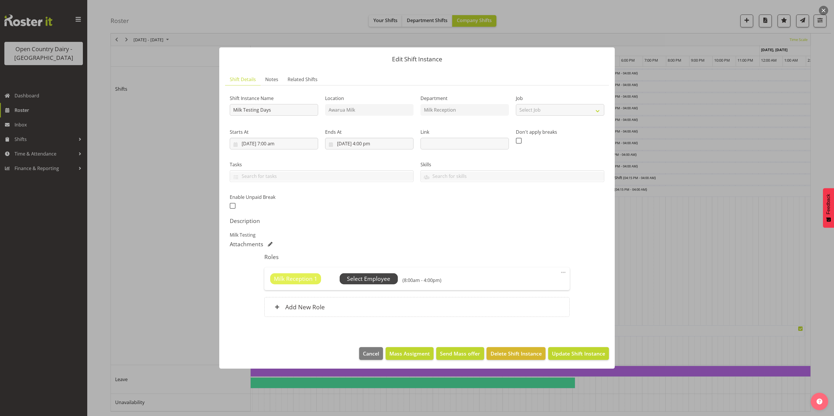
click at [369, 280] on span "Select Employee" at bounding box center [368, 279] width 43 height 8
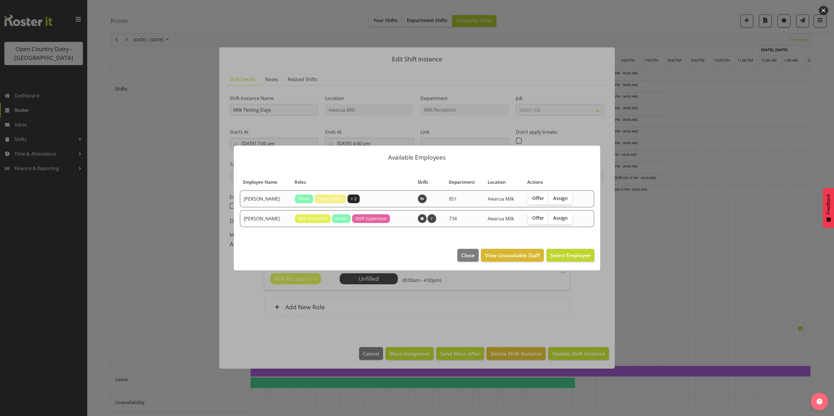
click at [554, 201] on span "Assign" at bounding box center [560, 198] width 15 height 6
click at [552, 200] on input "Assign" at bounding box center [550, 199] width 4 height 4
checkbox input "true"
click at [556, 259] on button "Assign Stacey Wilson" at bounding box center [561, 255] width 66 height 13
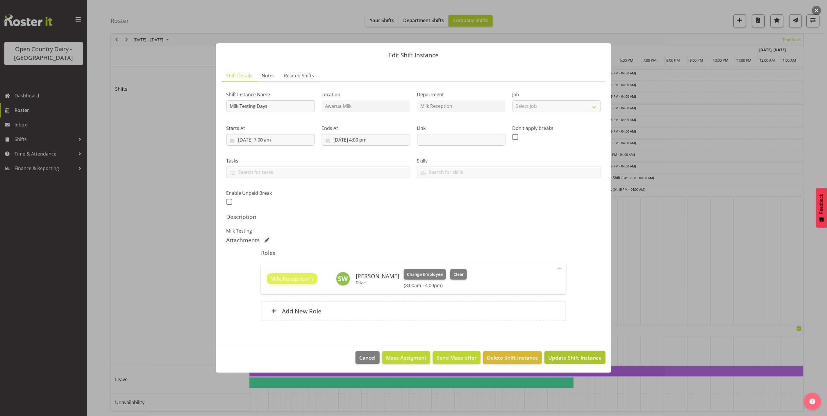
click at [573, 360] on span "Update Shift Instance" at bounding box center [574, 358] width 53 height 8
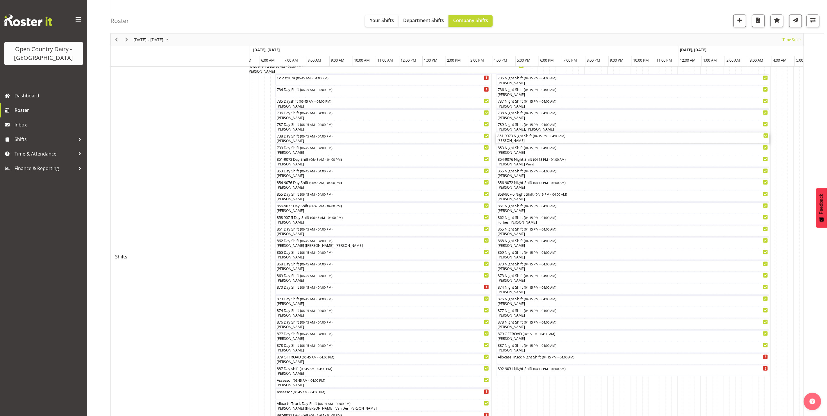
click at [517, 139] on div "[PERSON_NAME]" at bounding box center [632, 140] width 271 height 5
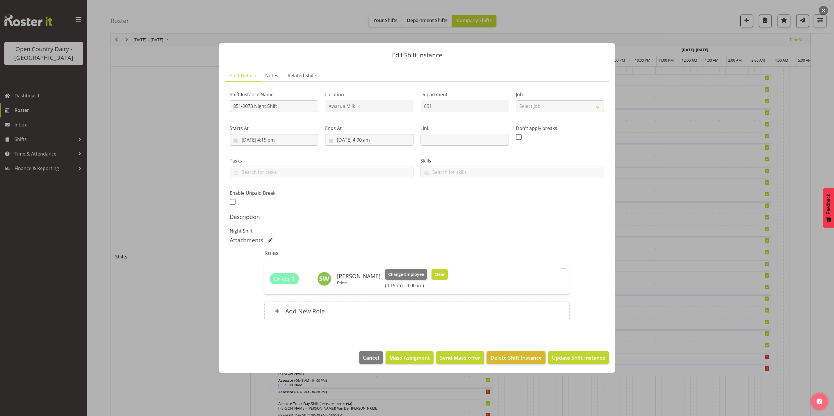
click at [438, 275] on span "Clear" at bounding box center [439, 274] width 10 height 6
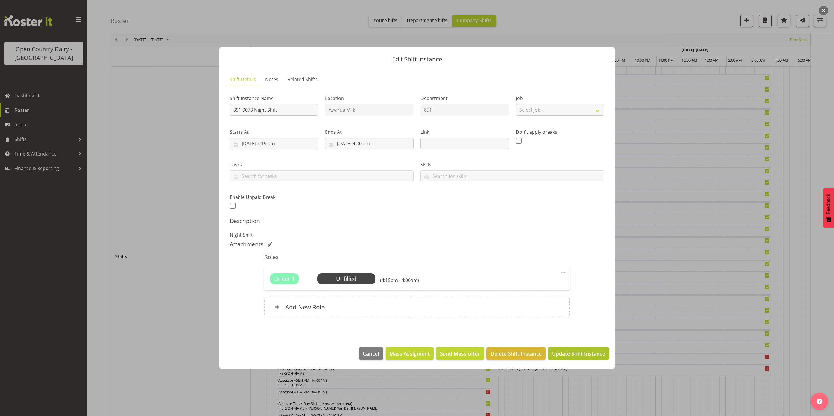
click at [572, 354] on span "Update Shift Instance" at bounding box center [578, 354] width 53 height 8
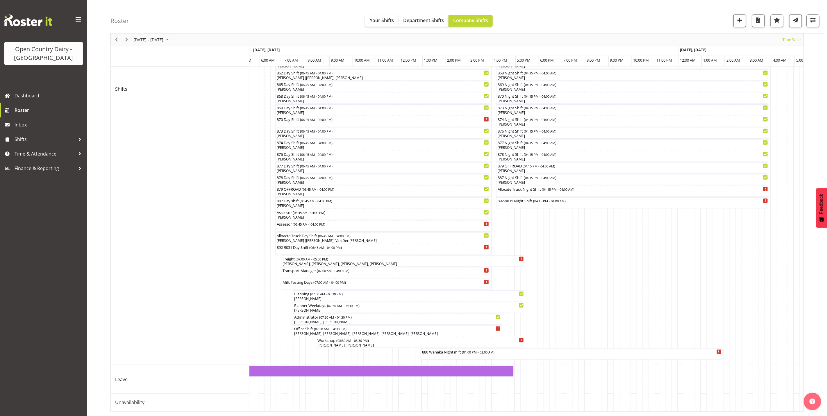
scroll to position [287, 0]
click at [302, 279] on div "Milk Testing Days ( 07:00 AM - 04:00 PM )" at bounding box center [385, 284] width 207 height 11
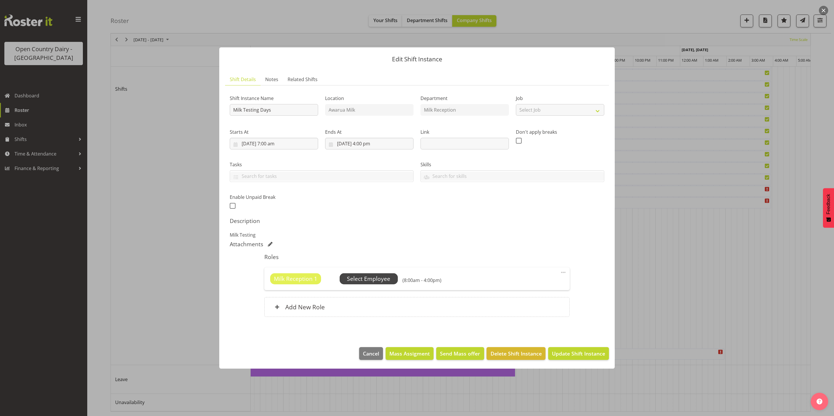
click at [373, 279] on span "Select Employee" at bounding box center [368, 279] width 43 height 8
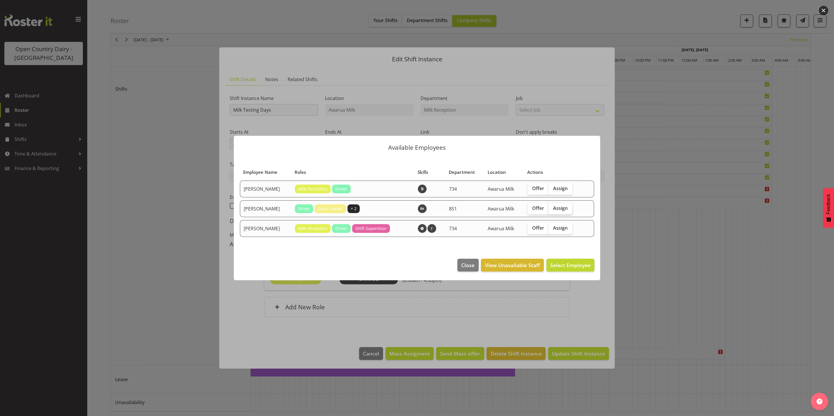
click at [562, 207] on span "Assign" at bounding box center [560, 208] width 15 height 6
click at [552, 207] on input "Assign" at bounding box center [550, 208] width 4 height 4
checkbox input "true"
click at [564, 266] on span "Assign Stacey Wilson" at bounding box center [561, 265] width 59 height 7
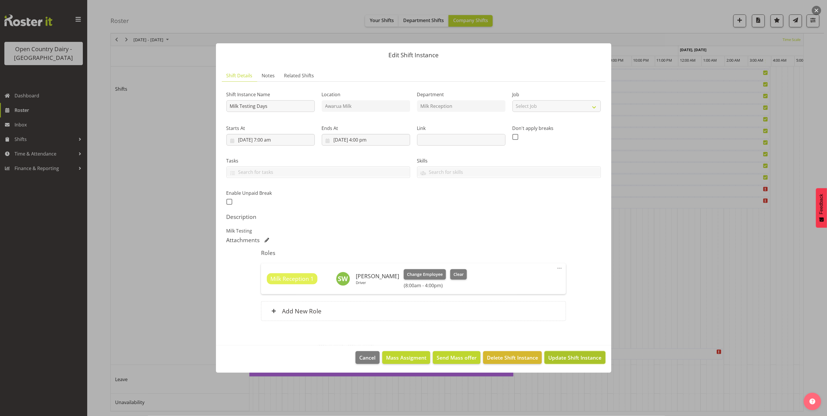
click at [568, 357] on span "Update Shift Instance" at bounding box center [574, 358] width 53 height 8
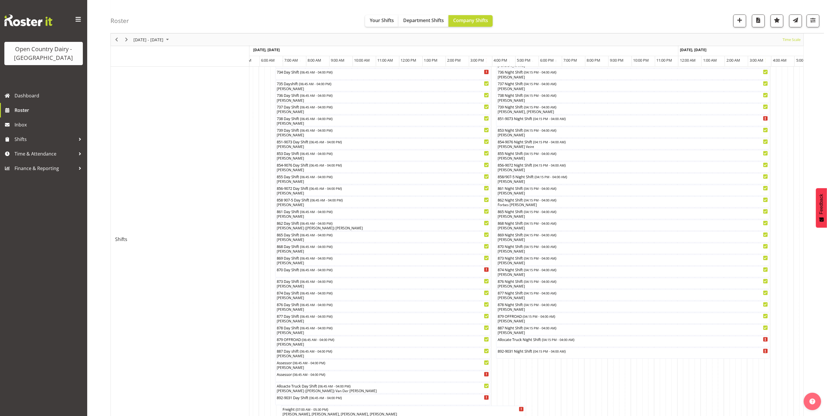
scroll to position [218, 0]
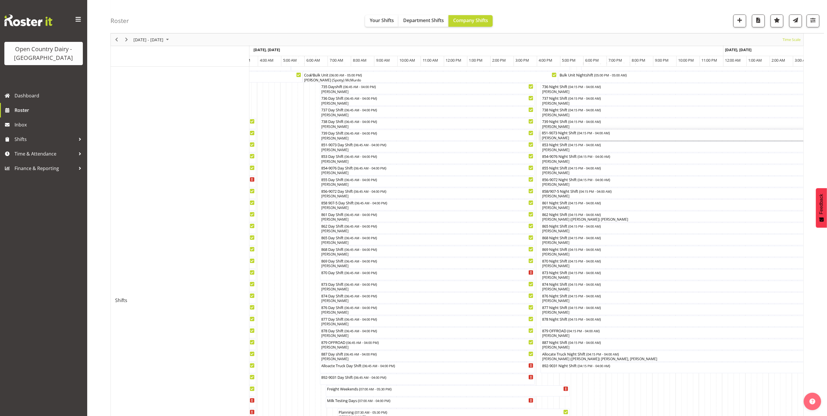
click at [560, 138] on div "[PERSON_NAME]" at bounding box center [677, 137] width 271 height 5
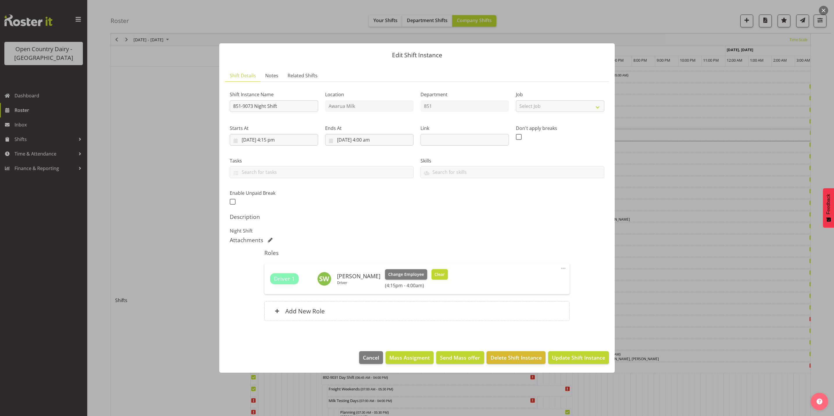
click at [435, 273] on span "Clear" at bounding box center [439, 274] width 10 height 6
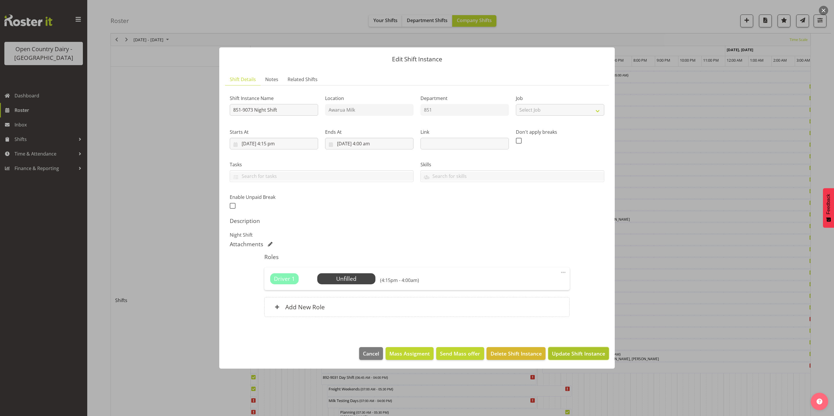
click at [575, 354] on span "Update Shift Instance" at bounding box center [578, 354] width 53 height 8
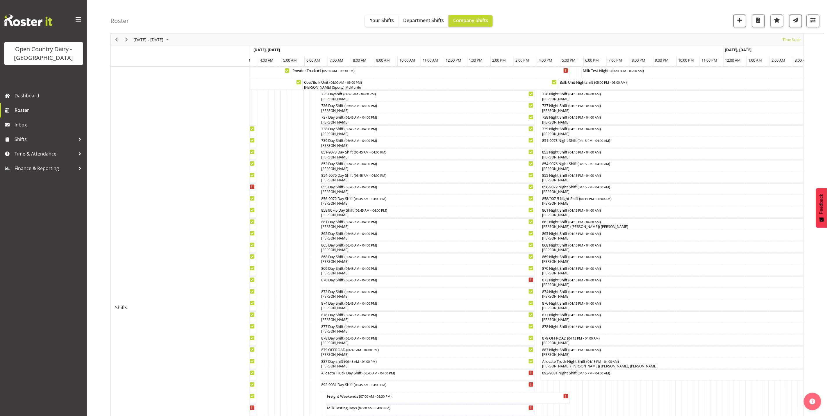
scroll to position [174, 0]
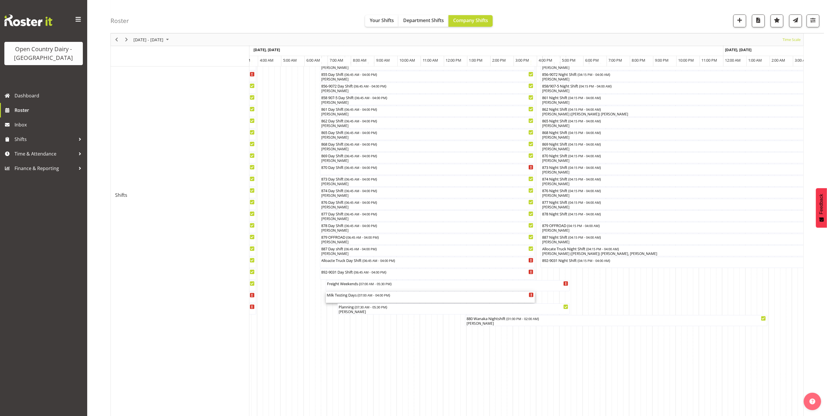
click at [344, 299] on div "Milk Testing Days ( 07:00 AM - 04:00 PM )" at bounding box center [430, 297] width 207 height 11
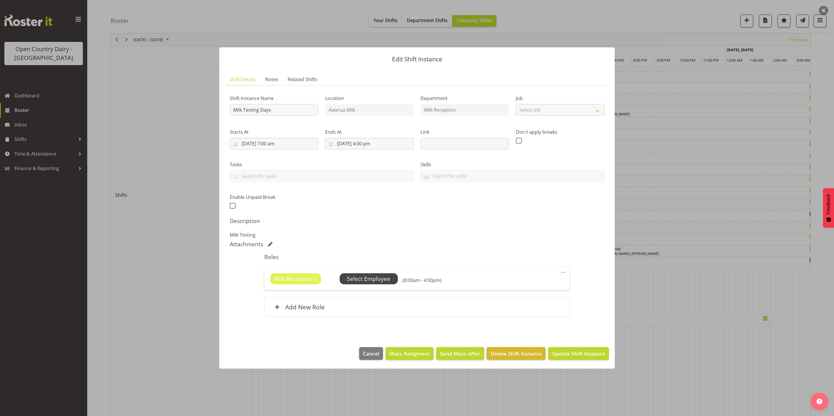
click at [367, 277] on span "Select Employee" at bounding box center [368, 279] width 43 height 8
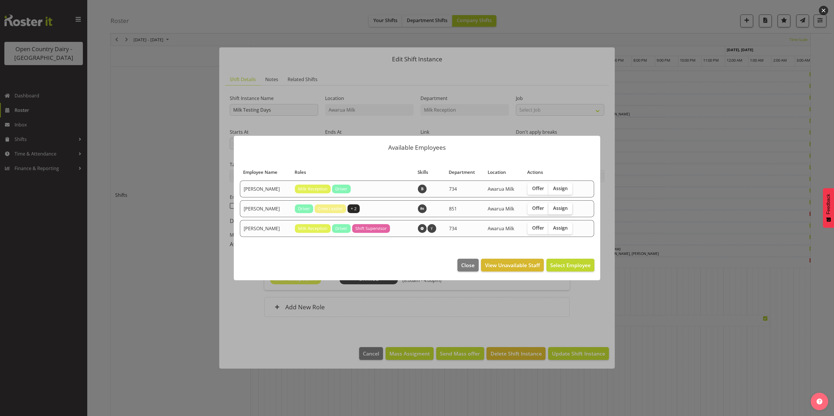
click at [562, 208] on span "Assign" at bounding box center [560, 208] width 15 height 6
click at [552, 208] on input "Assign" at bounding box center [550, 208] width 4 height 4
checkbox input "true"
click at [562, 265] on span "Assign Stacey Wilson" at bounding box center [561, 265] width 59 height 7
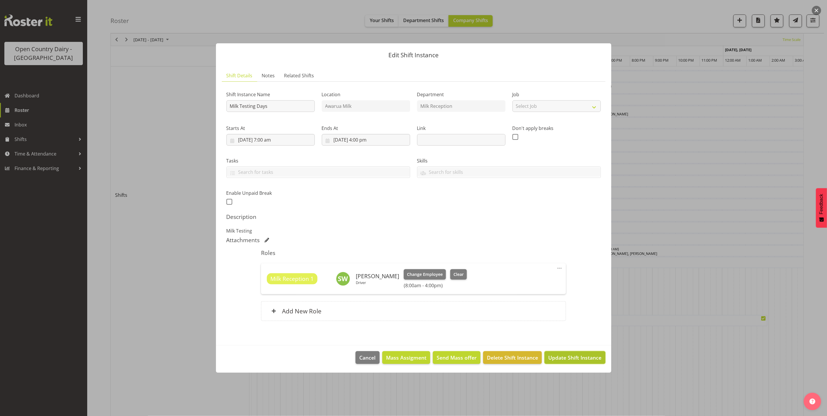
click at [568, 358] on span "Update Shift Instance" at bounding box center [574, 358] width 53 height 8
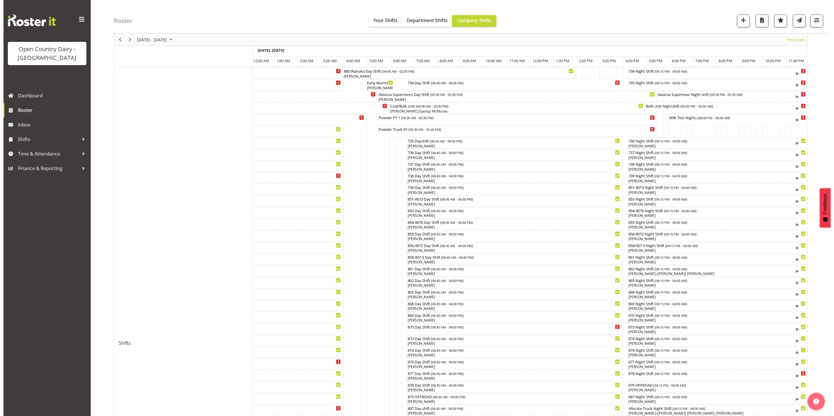
scroll to position [26, 0]
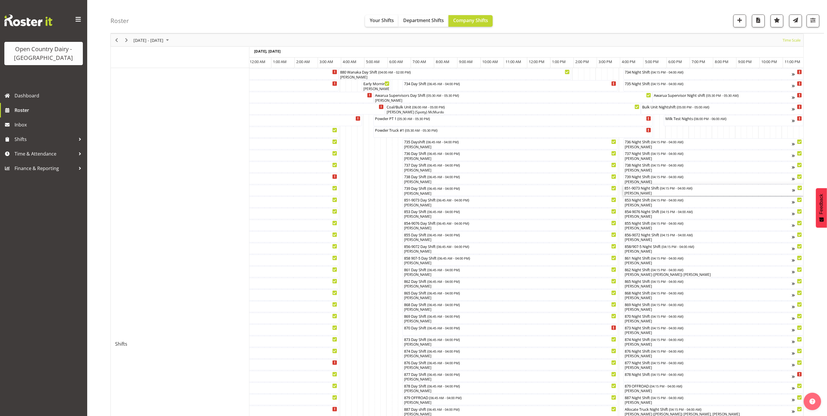
click at [639, 193] on div "[PERSON_NAME]" at bounding box center [709, 193] width 168 height 5
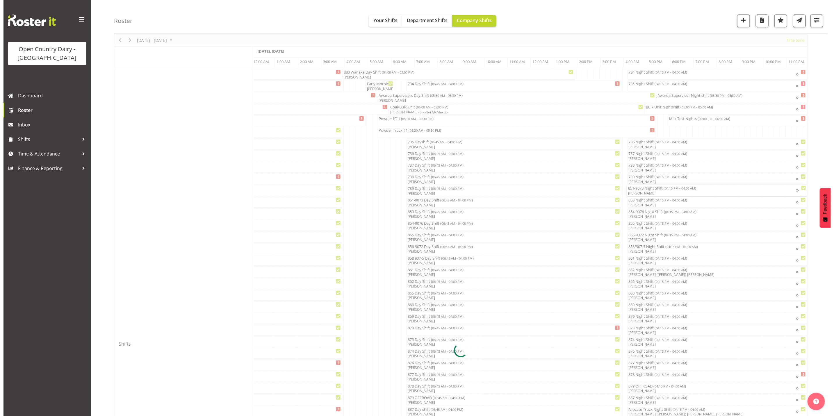
scroll to position [0, 3347]
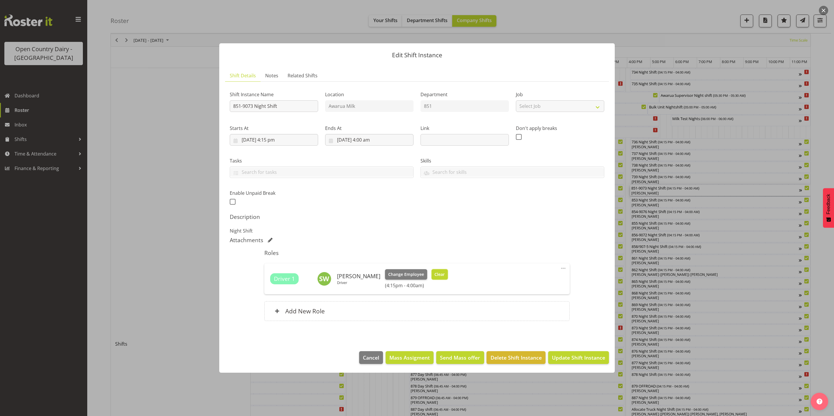
click at [434, 271] on span "Clear" at bounding box center [439, 274] width 10 height 6
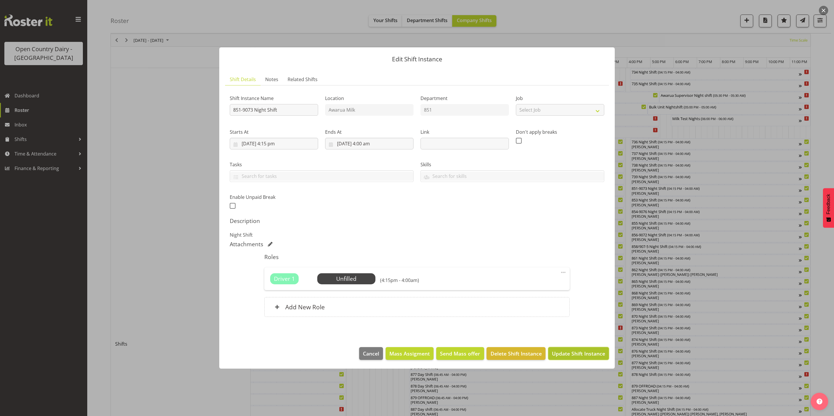
click at [577, 353] on span "Update Shift Instance" at bounding box center [578, 354] width 53 height 8
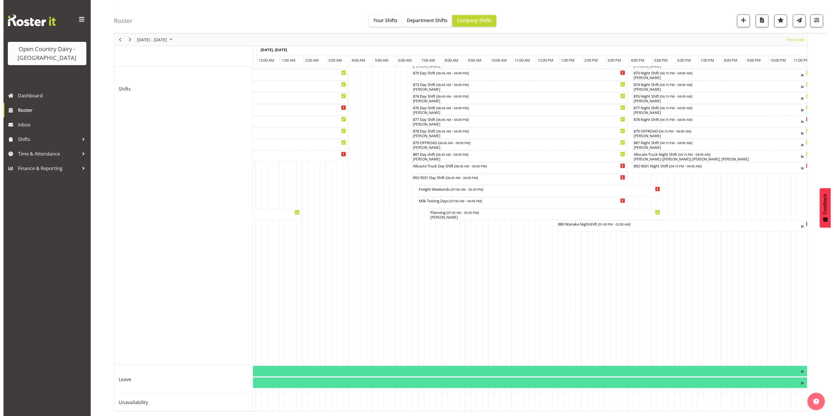
scroll to position [0, 3352]
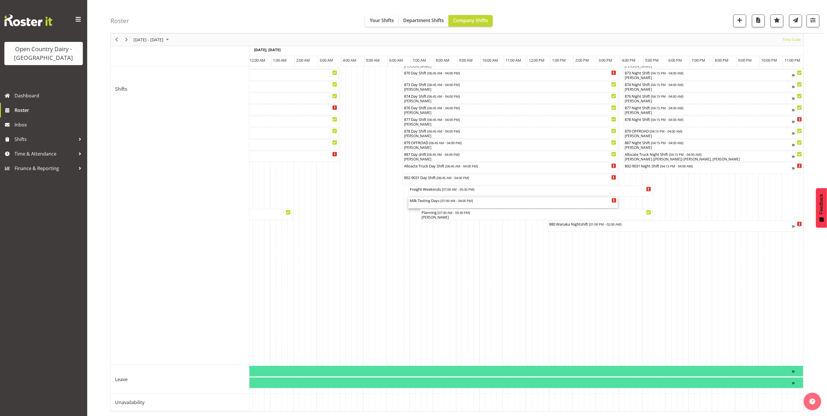
click at [432, 198] on div "Milk Testing Days ( 07:00 AM - 04:00 PM )" at bounding box center [513, 202] width 207 height 11
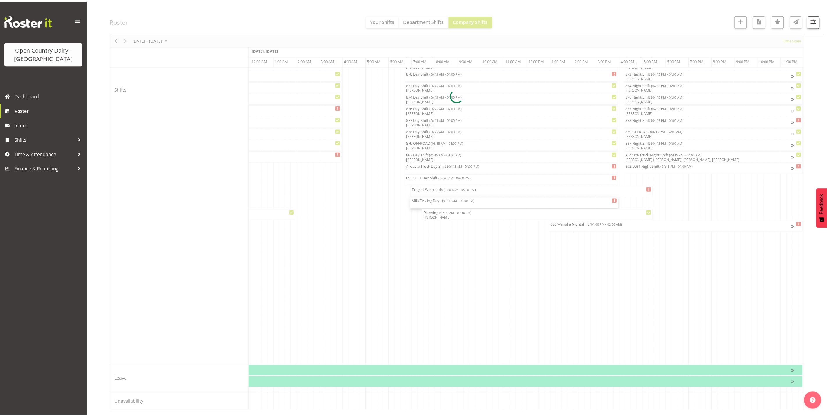
scroll to position [0, 3347]
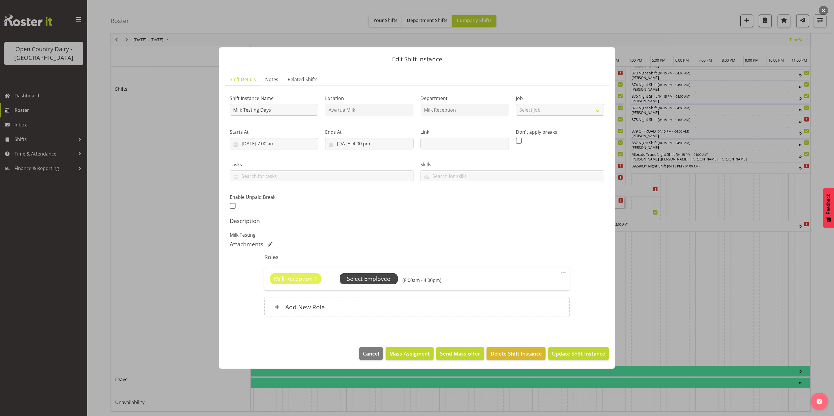
click at [375, 280] on span "Select Employee" at bounding box center [368, 279] width 43 height 8
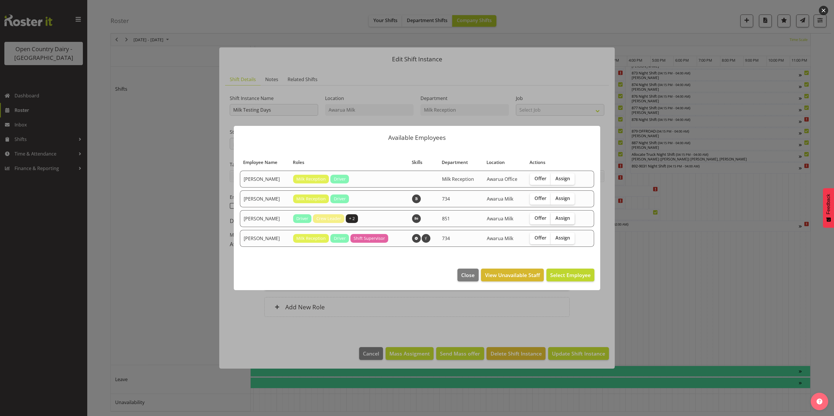
click at [559, 216] on span "Assign" at bounding box center [562, 218] width 15 height 6
click at [554, 216] on input "Assign" at bounding box center [553, 218] width 4 height 4
checkbox input "true"
click at [562, 278] on span "Assign Stacey Wilson" at bounding box center [561, 275] width 59 height 7
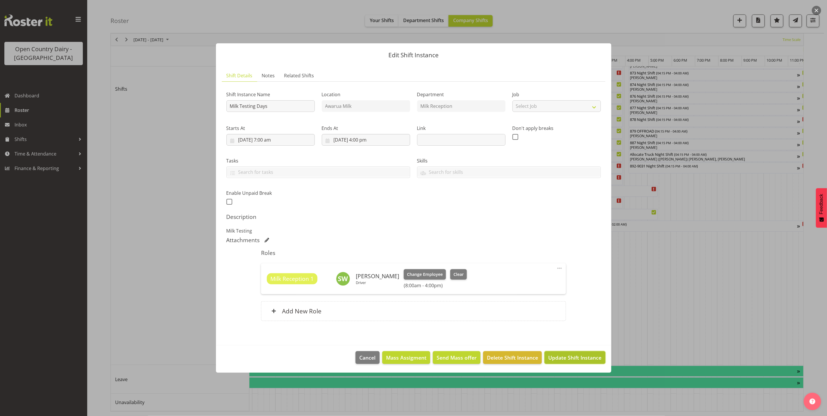
click at [577, 356] on span "Update Shift Instance" at bounding box center [574, 358] width 53 height 8
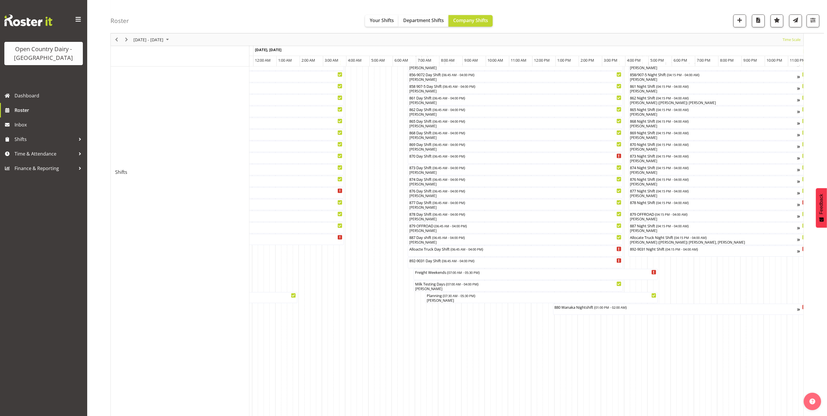
scroll to position [287, 0]
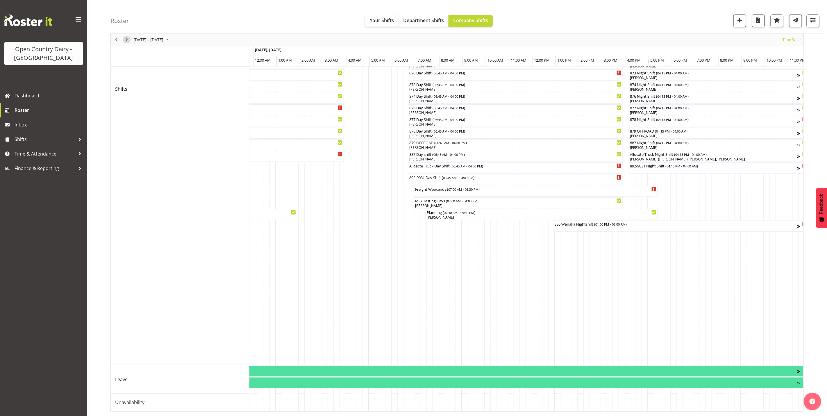
click at [128, 39] on span "Next" at bounding box center [126, 39] width 7 height 7
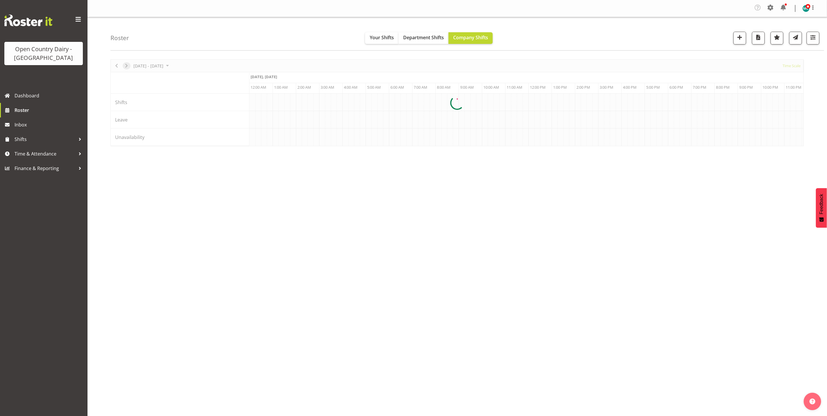
scroll to position [0, 0]
